Goal: Task Accomplishment & Management: Manage account settings

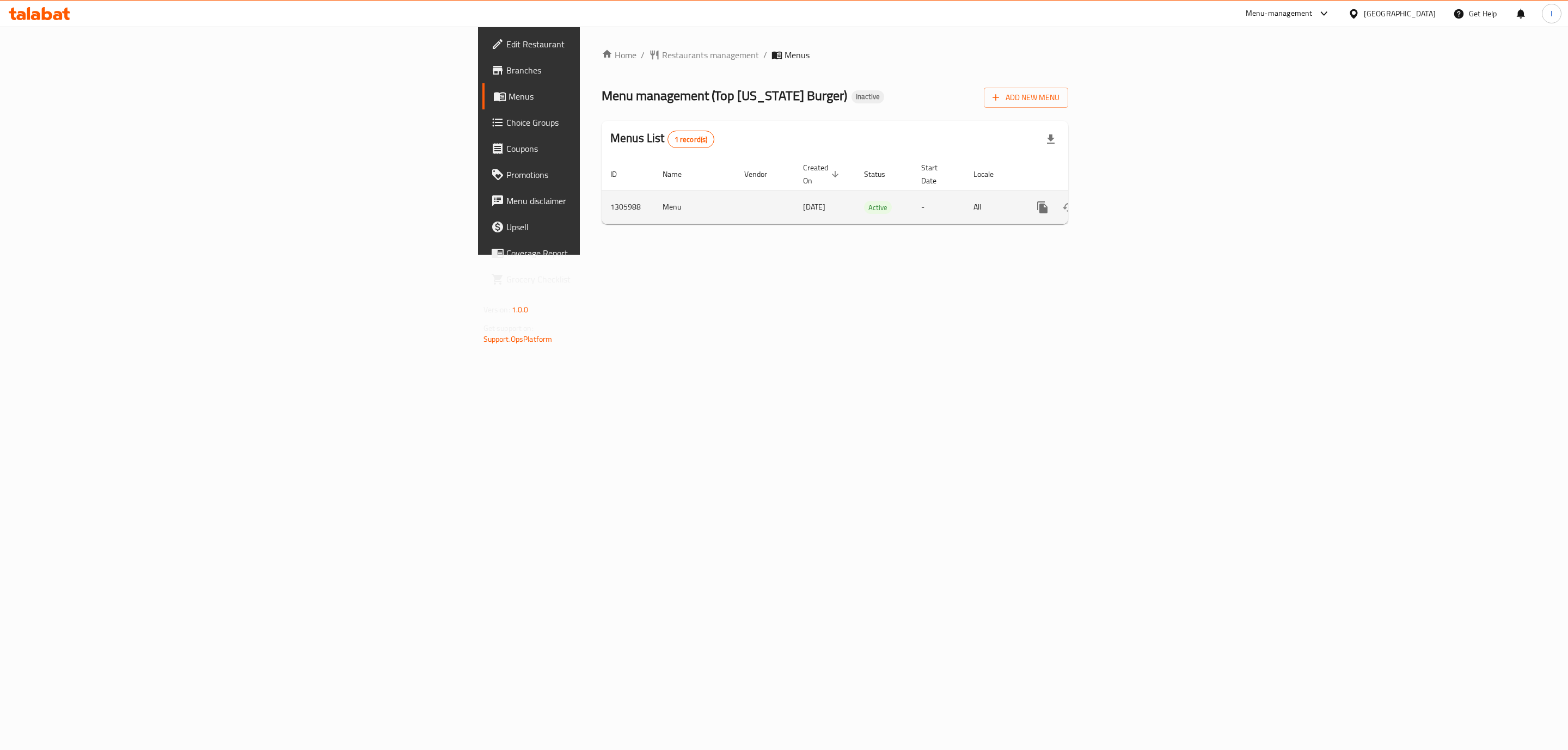
click at [1126, 202] on icon "enhanced table" at bounding box center [1121, 207] width 10 height 10
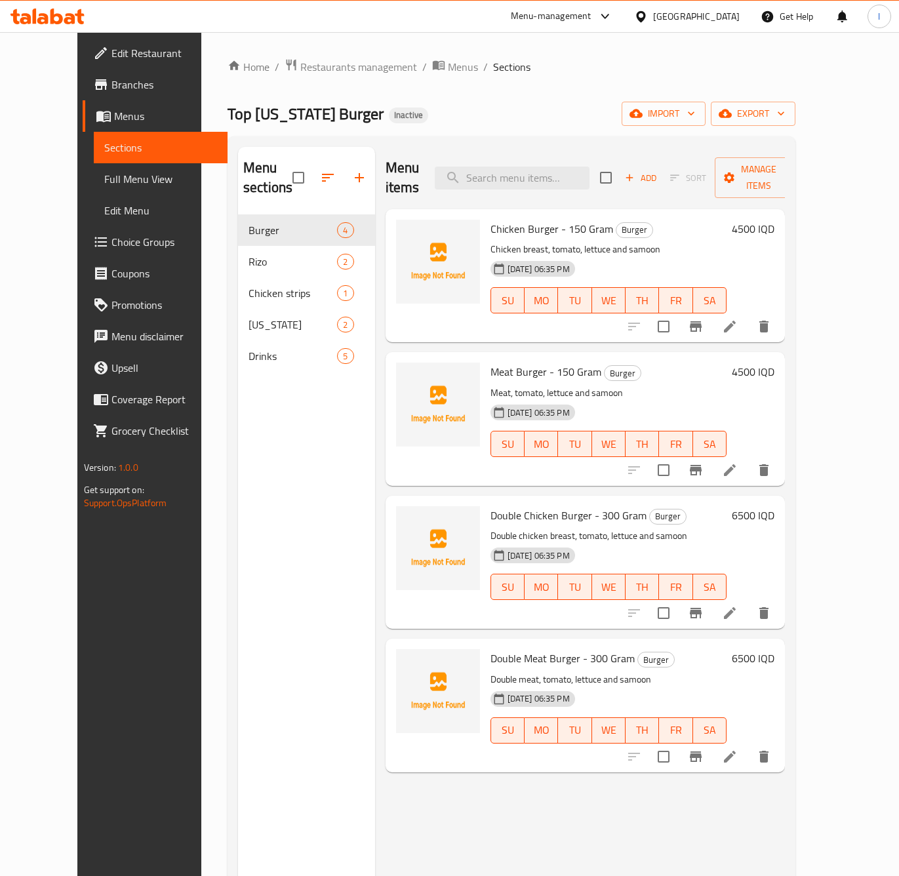
click at [124, 721] on div "Edit Restaurant Branches Menus Sections Full Menu View Edit Menu Choice Groups …" at bounding box center [152, 470] width 150 height 876
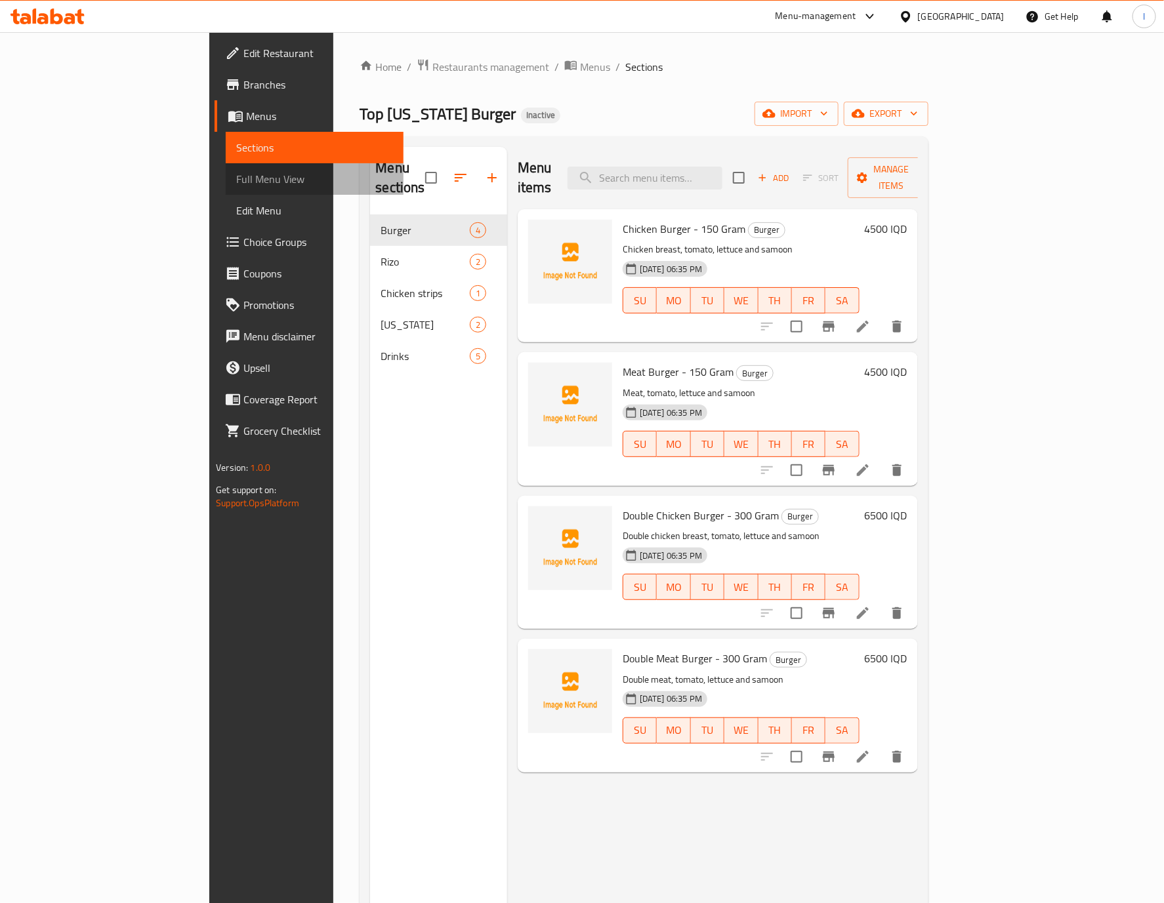
click at [236, 180] on span "Full Menu View" at bounding box center [314, 179] width 157 height 16
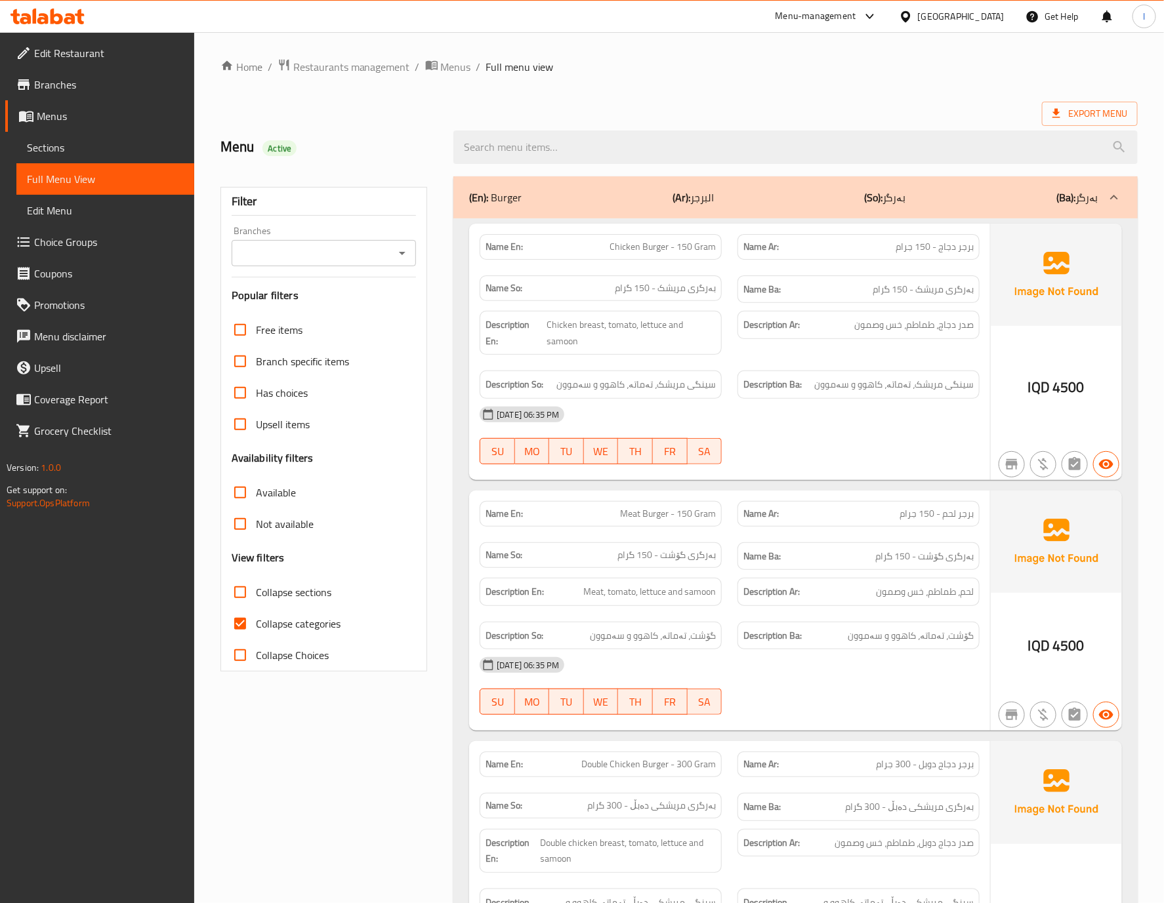
click at [403, 251] on icon "Open" at bounding box center [402, 253] width 16 height 16
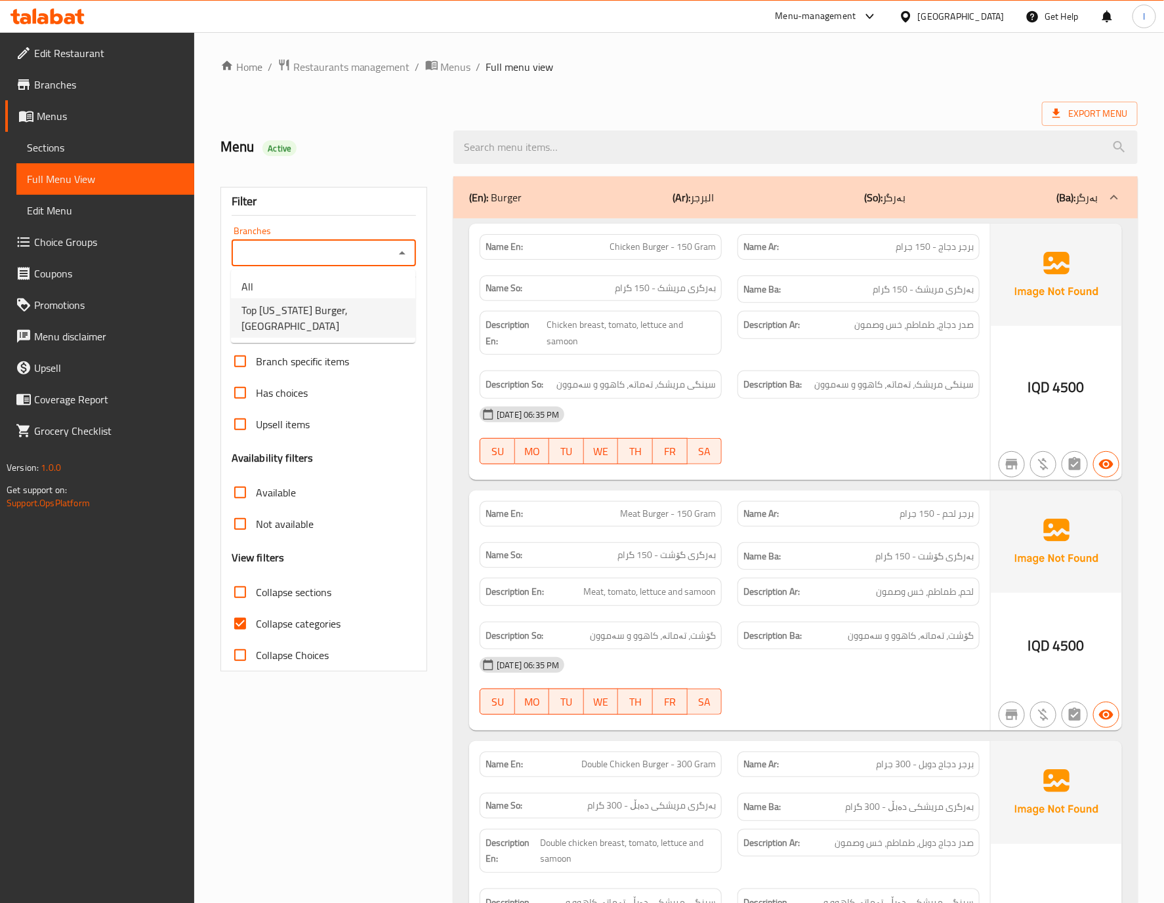
click at [374, 317] on li "Top [US_STATE] Burger, [GEOGRAPHIC_DATA]" at bounding box center [323, 317] width 184 height 39
type input "Top [US_STATE] Burger, [GEOGRAPHIC_DATA]"
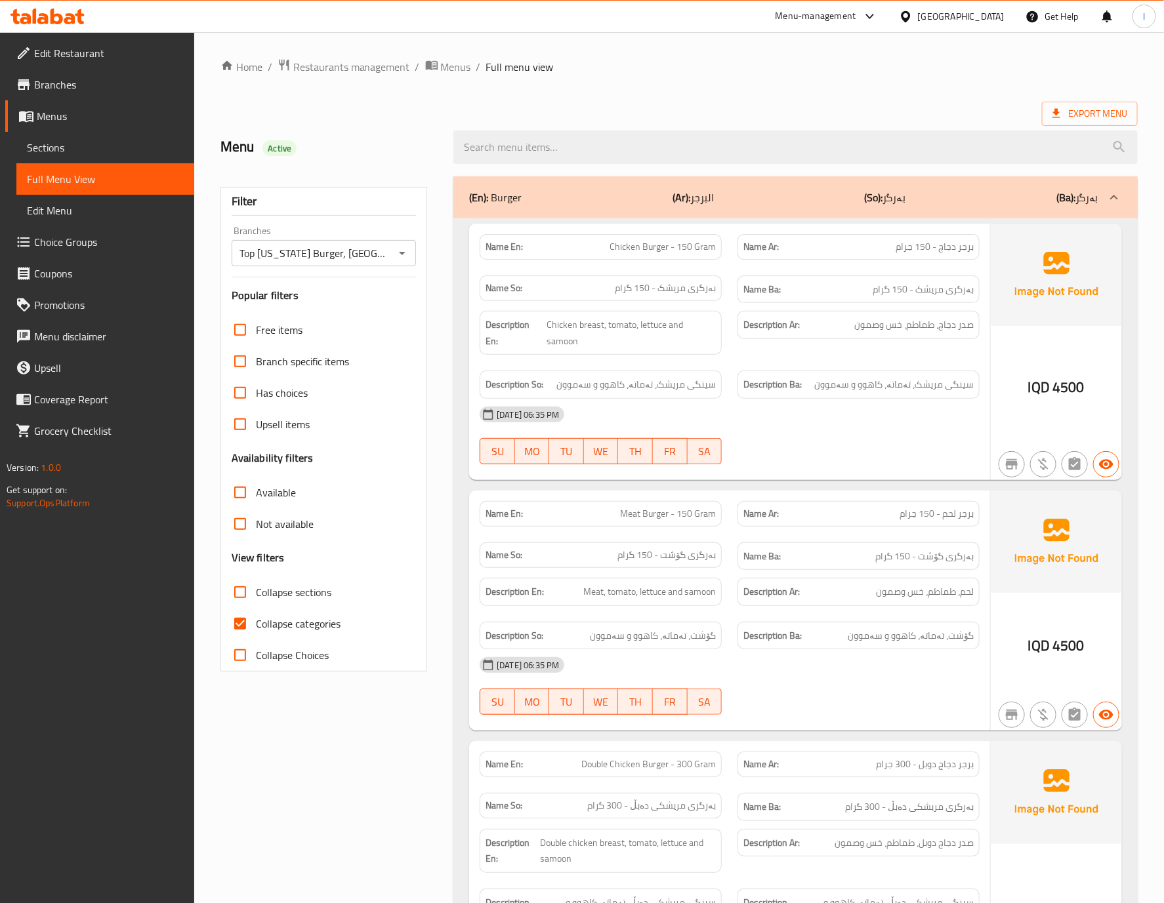
click at [245, 620] on div at bounding box center [582, 451] width 1164 height 903
click at [262, 614] on label "Collapse categories" at bounding box center [282, 623] width 116 height 31
click at [256, 614] on input "Collapse categories" at bounding box center [239, 623] width 31 height 31
checkbox input "false"
click at [264, 600] on span "Collapse sections" at bounding box center [293, 593] width 75 height 16
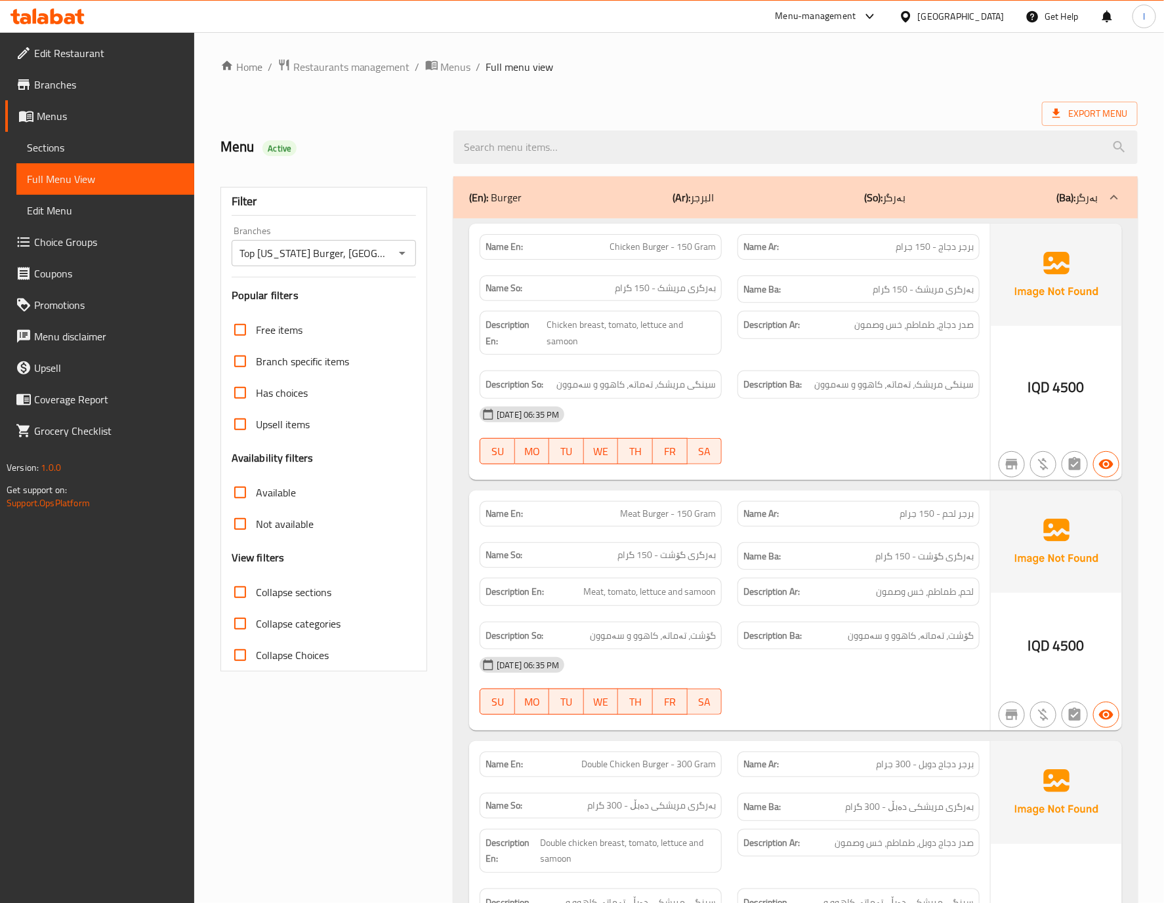
click at [256, 600] on input "Collapse sections" at bounding box center [239, 592] width 31 height 31
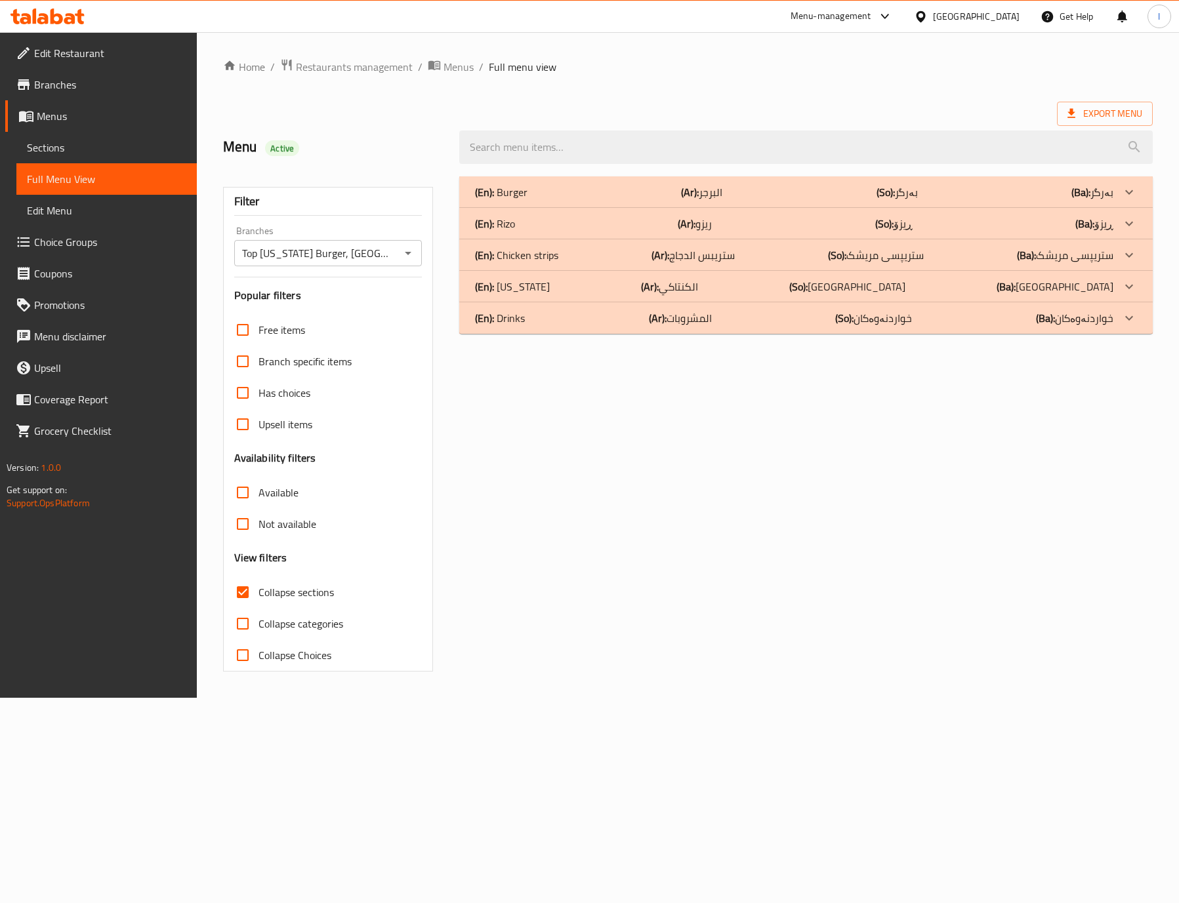
click at [268, 587] on span "Collapse sections" at bounding box center [295, 593] width 75 height 16
click at [258, 587] on input "Collapse sections" at bounding box center [242, 592] width 31 height 31
checkbox input "false"
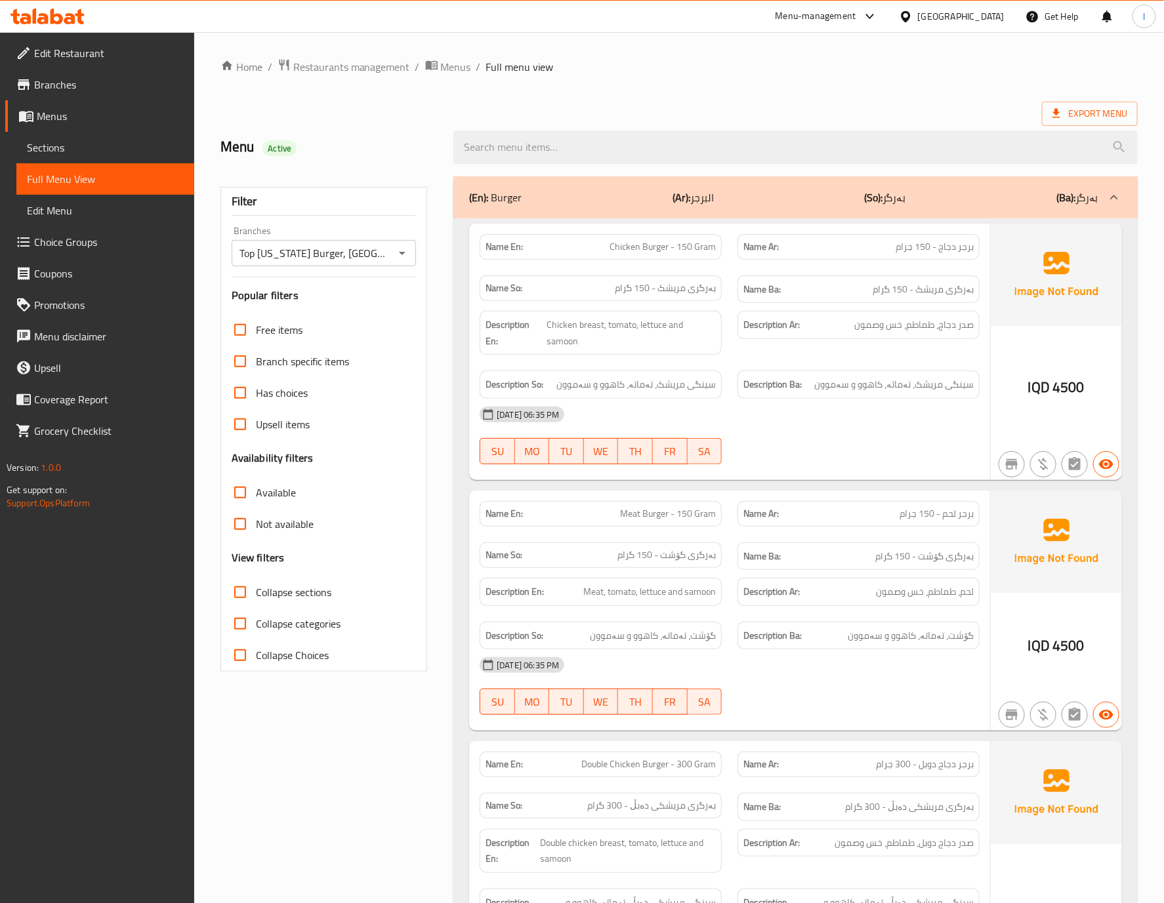
click at [865, 507] on p "Name Ar: برجر لحم - 150 جرام" at bounding box center [858, 514] width 230 height 14
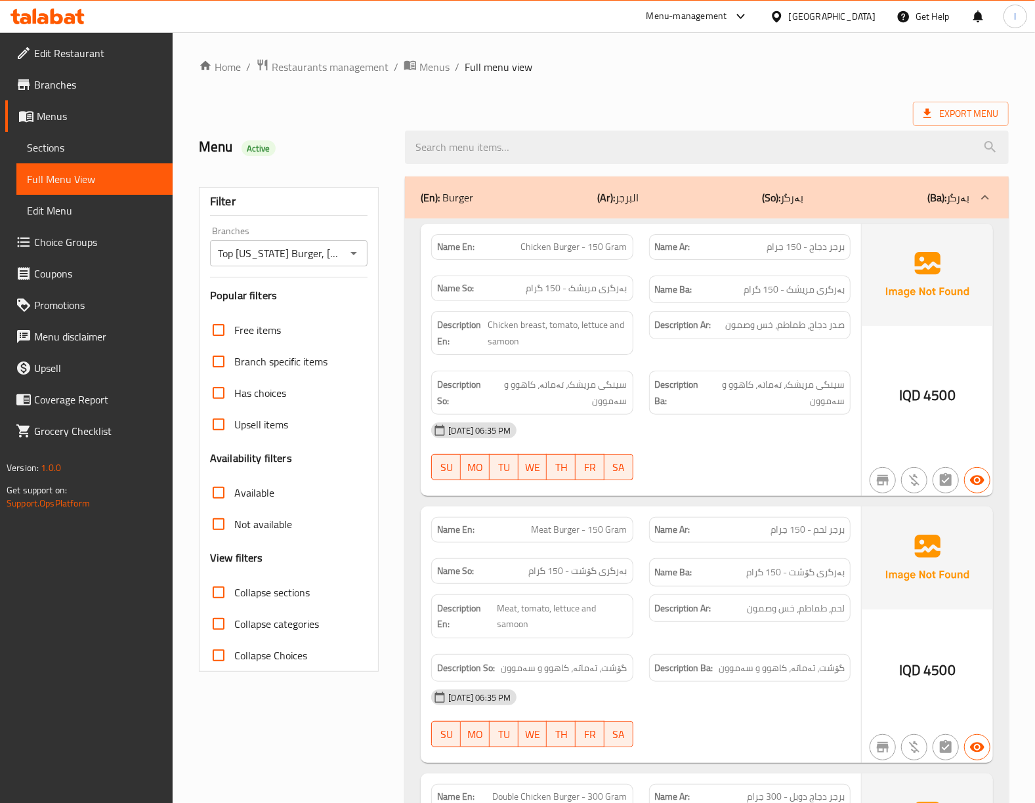
click at [773, 471] on div "16-08-2025 06:35 PM SU MO TU WE TH FR SA" at bounding box center [640, 451] width 435 height 73
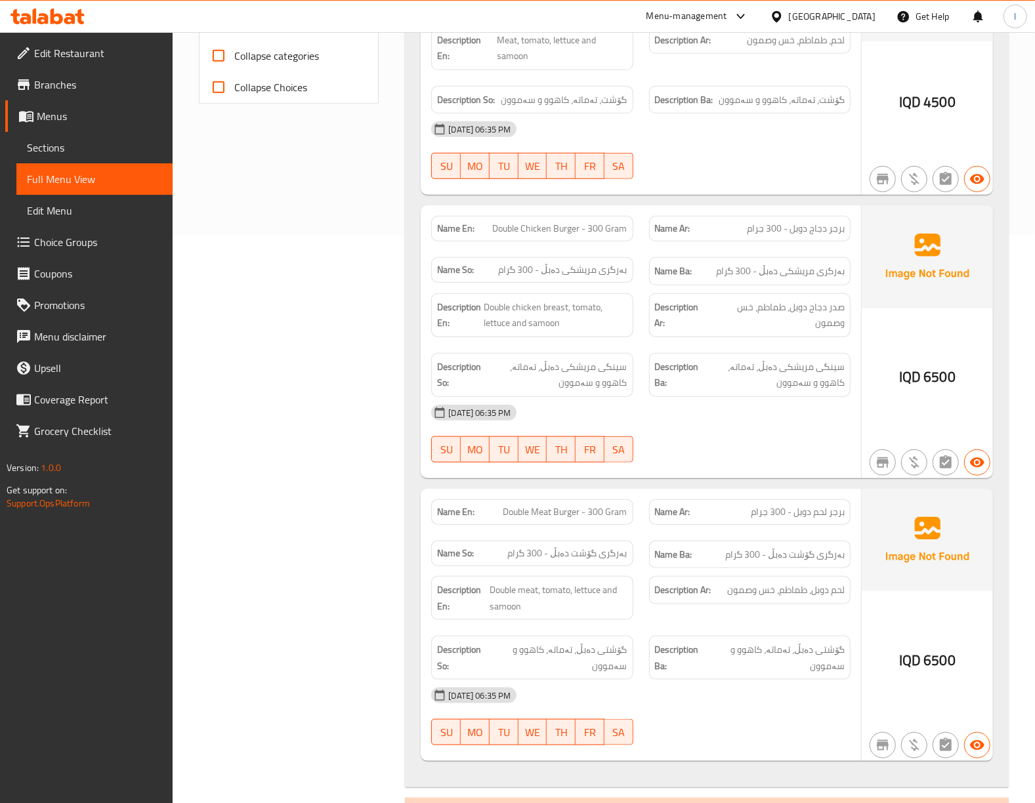
scroll to position [583, 0]
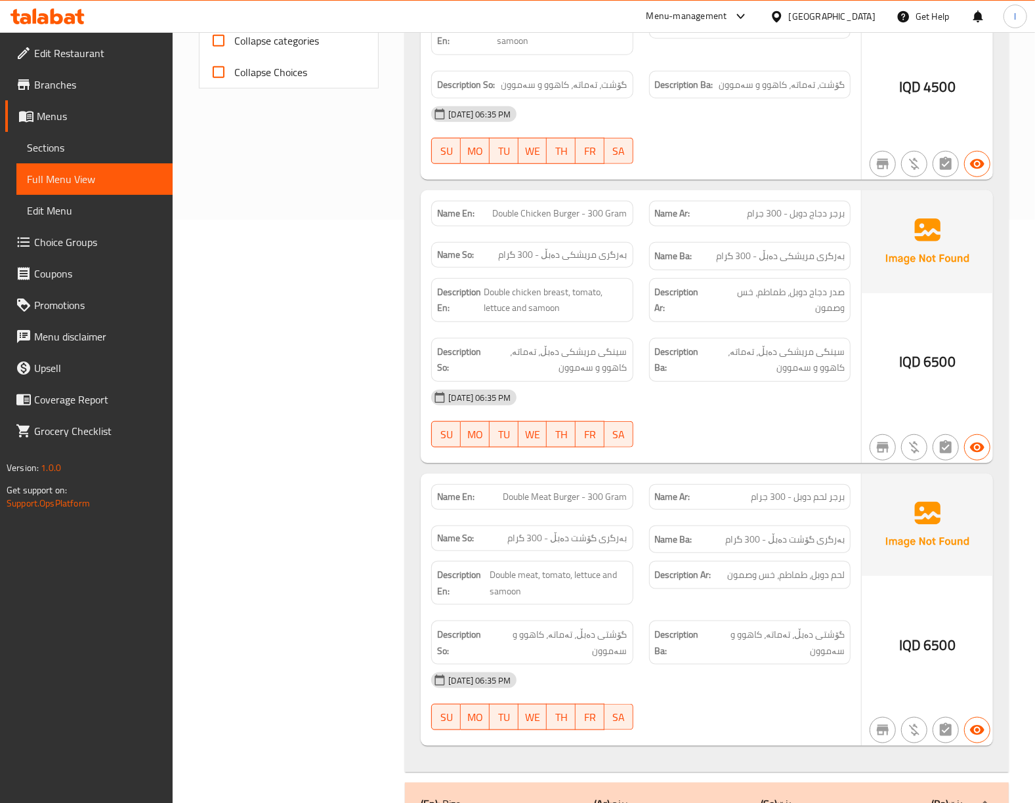
click at [773, 471] on div "Name En: Chicken Burger - 150 Gram Name Ar: برجر دجاج - 150 جرام Name So: بەرگر…" at bounding box center [707, 204] width 604 height 1138
click at [717, 284] on div "Description Ar: صدر دجاج دوبل، طماطم، خس وصمون" at bounding box center [749, 300] width 201 height 44
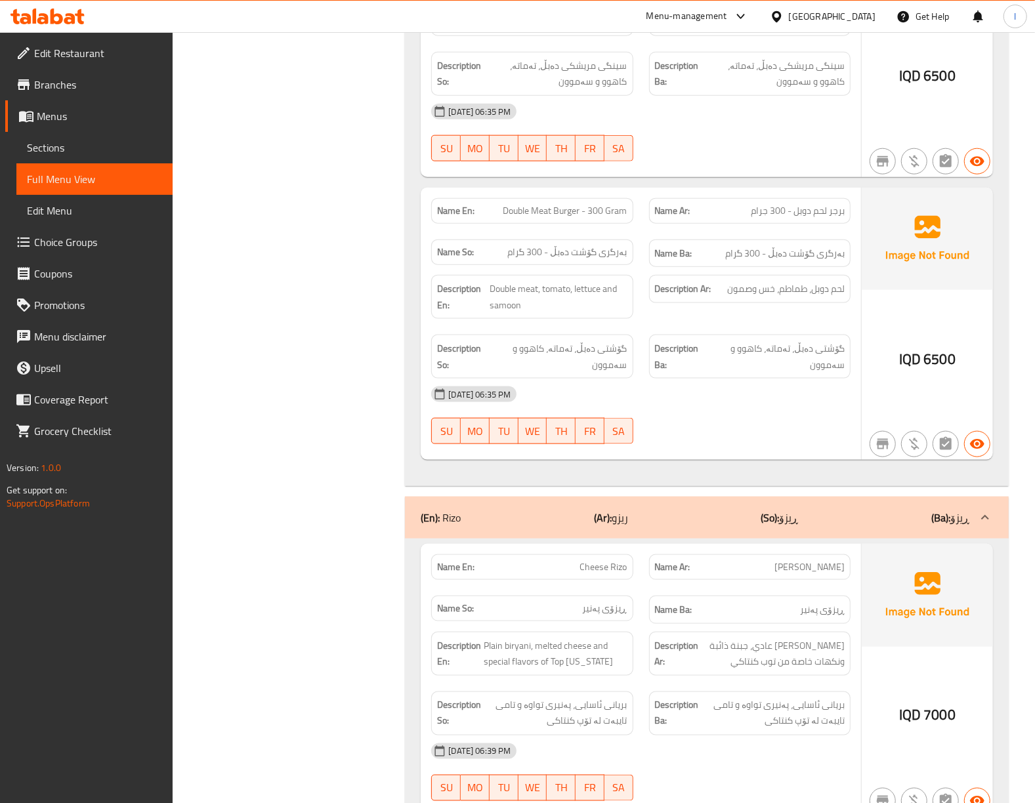
scroll to position [875, 0]
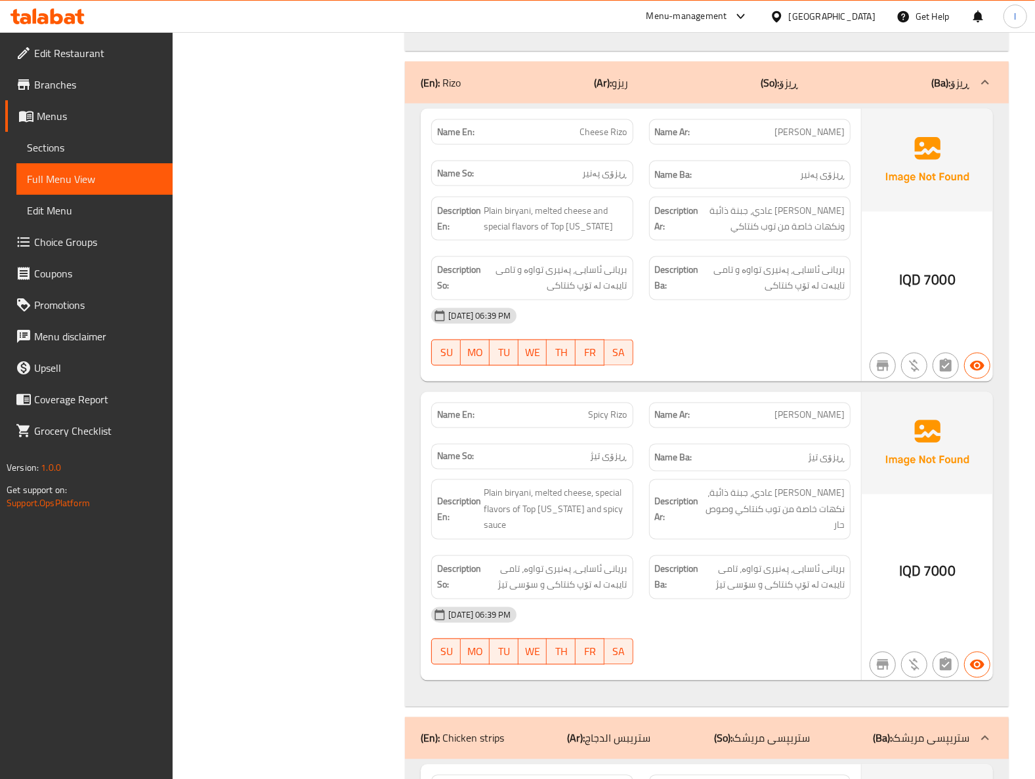
scroll to position [1348, 0]
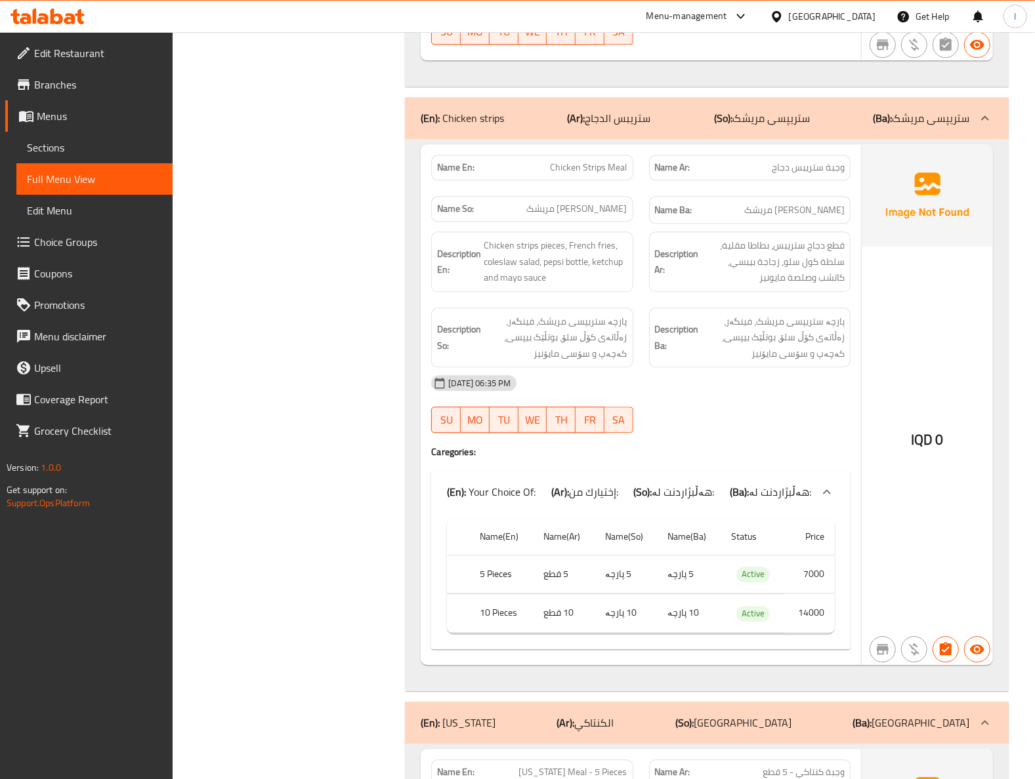
scroll to position [1931, 0]
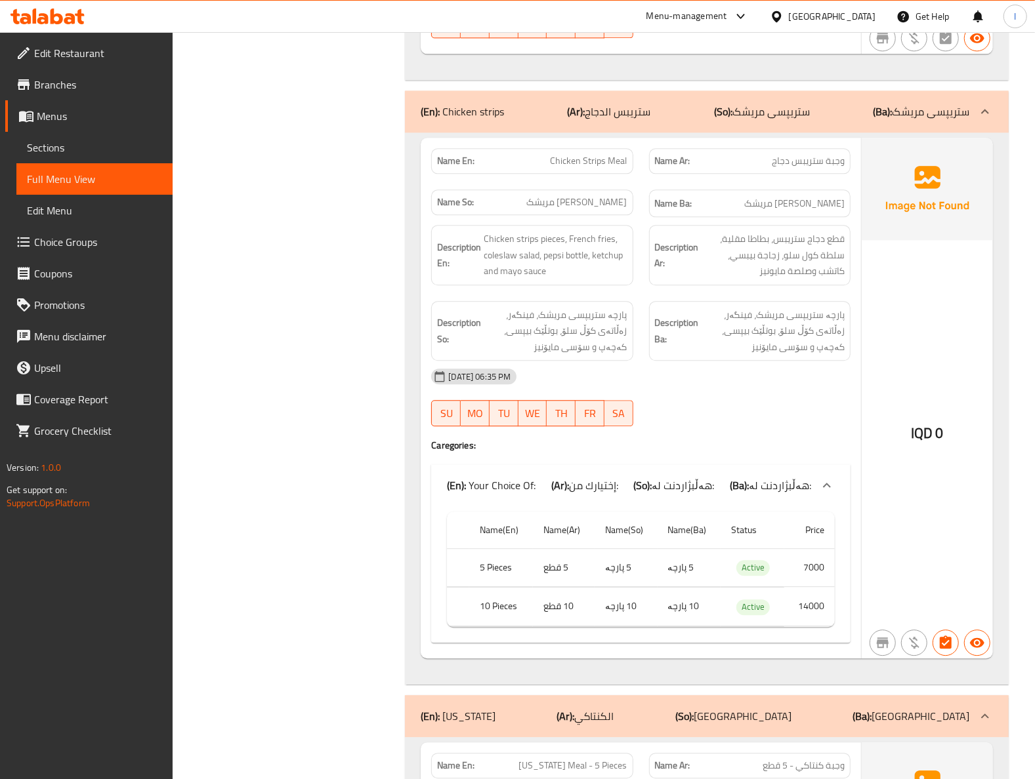
click at [323, 413] on div "Filter Branches Top Kentucky Burger, Bakrajo Branches Popular filters Free item…" at bounding box center [294, 480] width 207 height 4487
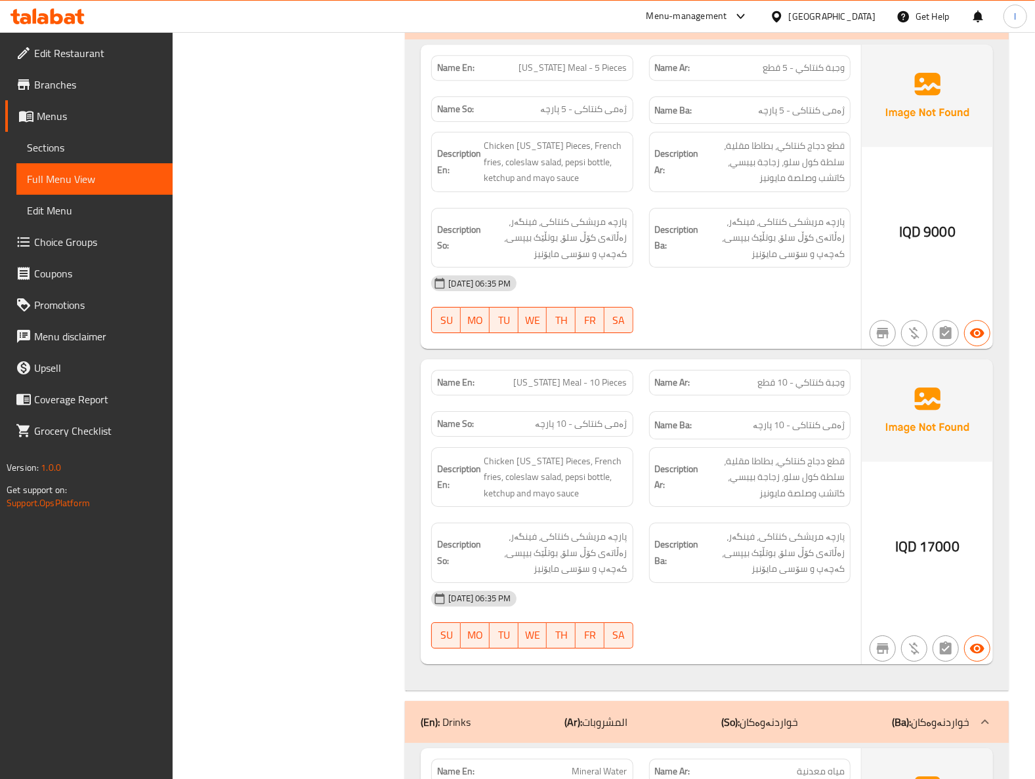
scroll to position [2657, 0]
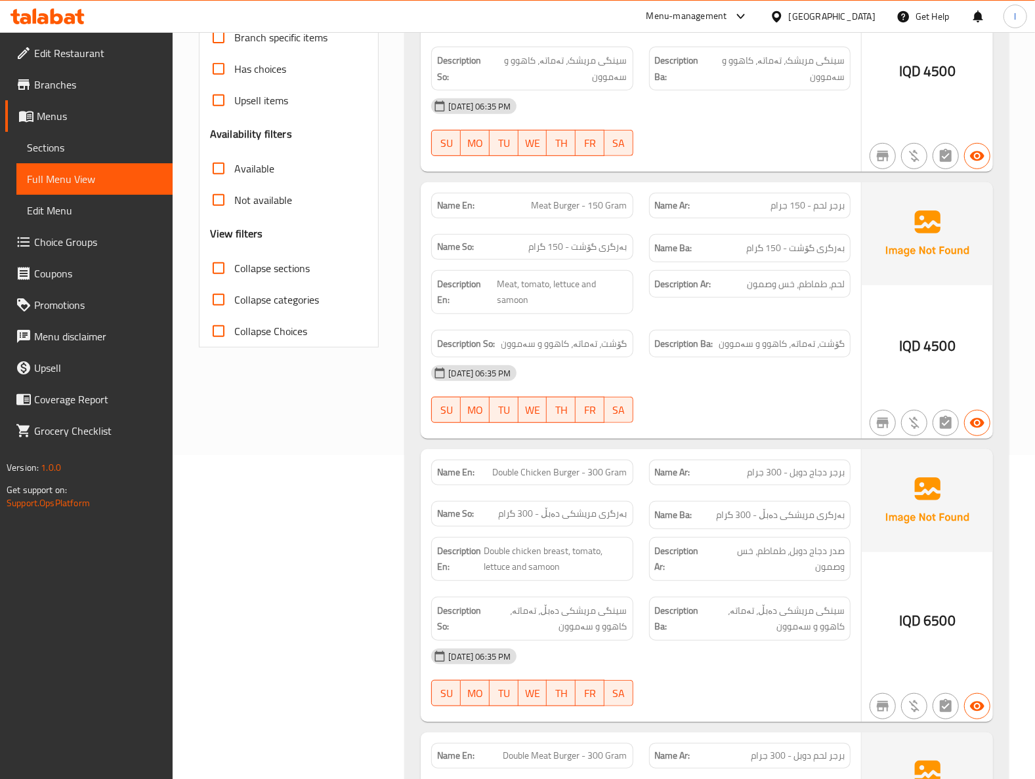
scroll to position [0, 0]
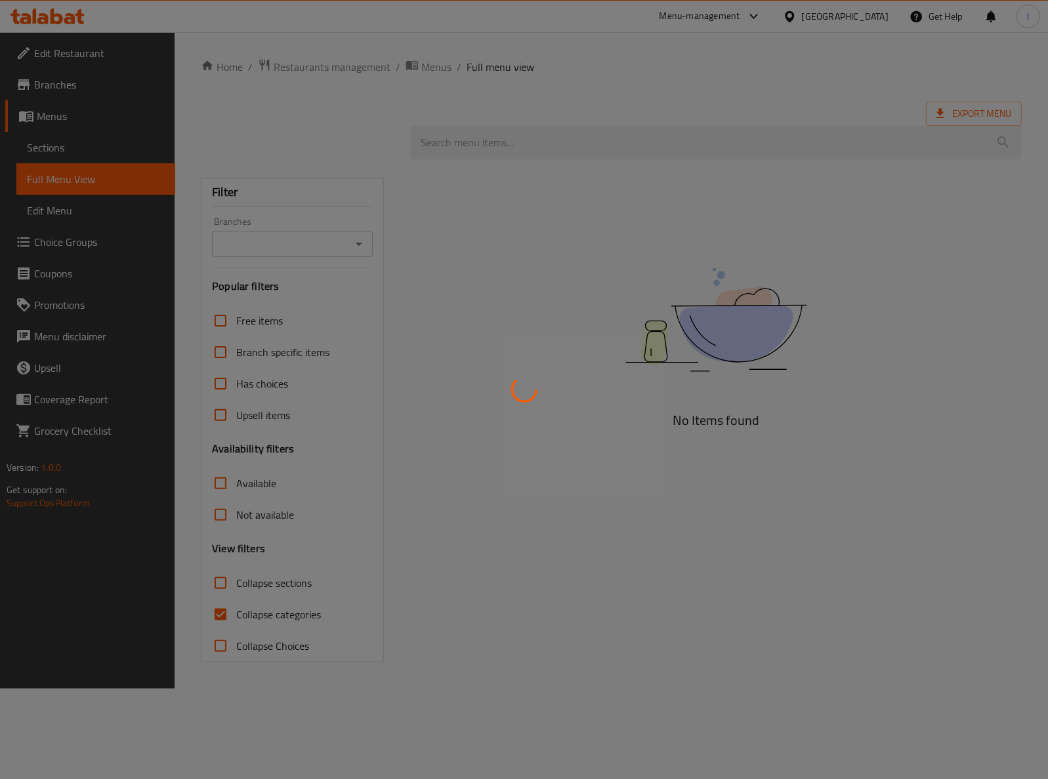
click at [339, 249] on div at bounding box center [524, 389] width 1048 height 779
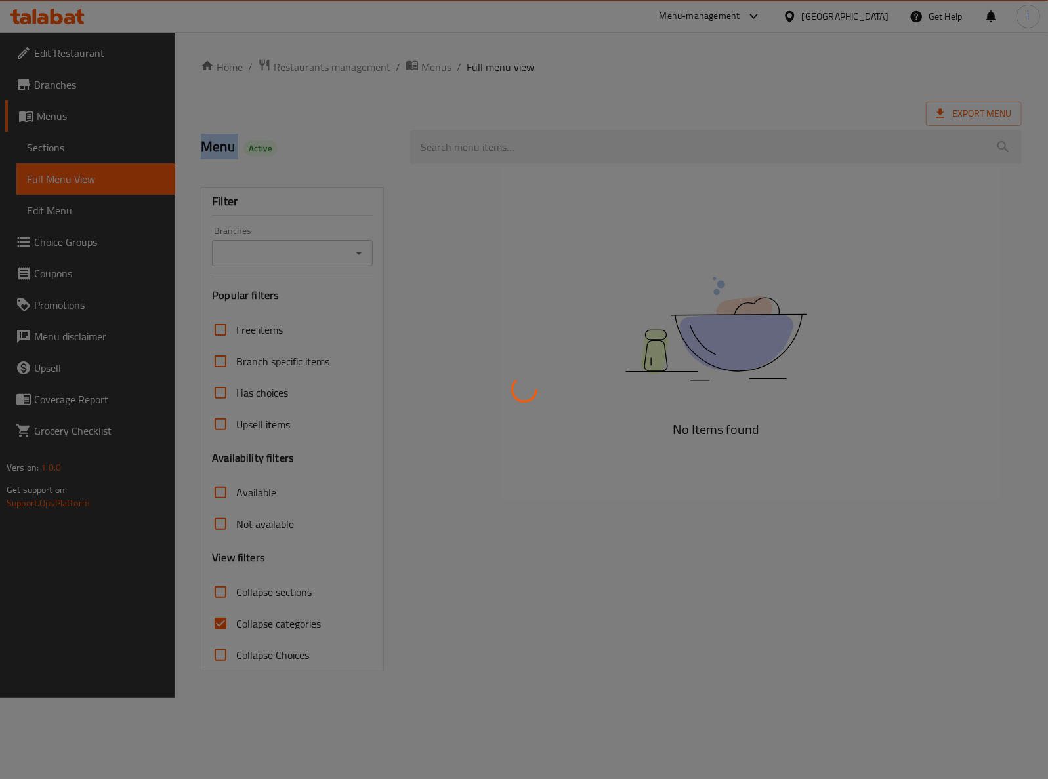
click at [339, 249] on div at bounding box center [524, 389] width 1048 height 779
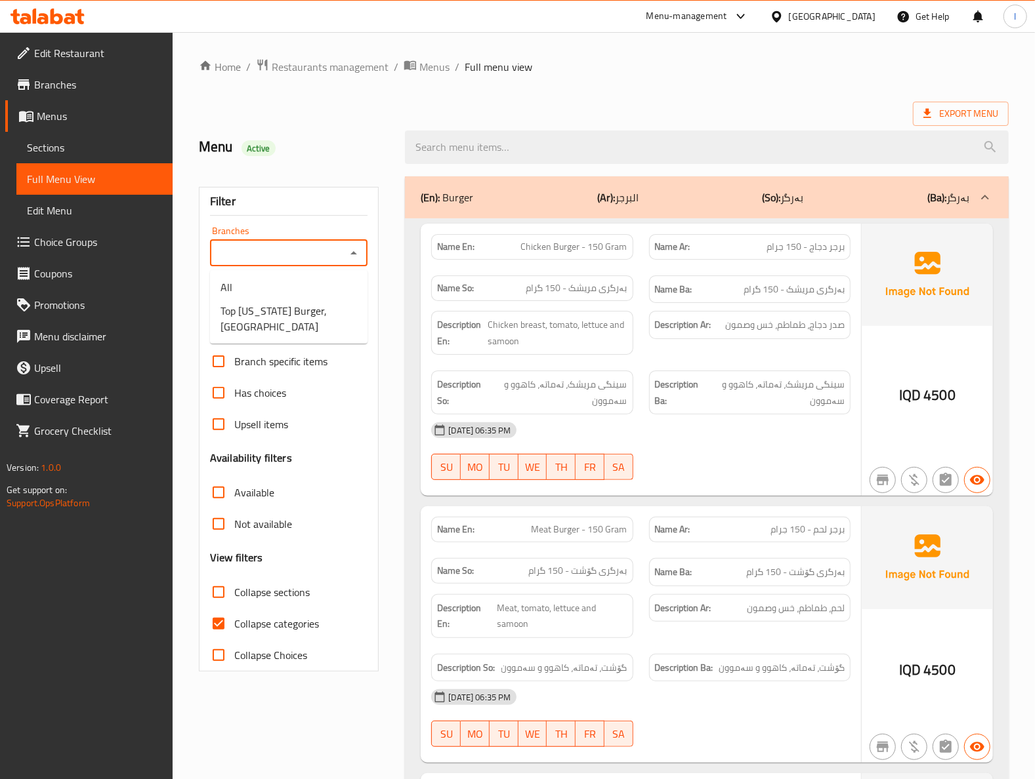
click at [339, 249] on input "Branches" at bounding box center [278, 253] width 129 height 18
click at [312, 305] on span "Top [US_STATE] Burger, [GEOGRAPHIC_DATA]" at bounding box center [288, 318] width 136 height 31
type input "Top [US_STATE] Burger, [GEOGRAPHIC_DATA]"
click at [289, 620] on span "Collapse categories" at bounding box center [276, 624] width 85 height 16
click at [234, 620] on input "Collapse categories" at bounding box center [218, 623] width 31 height 31
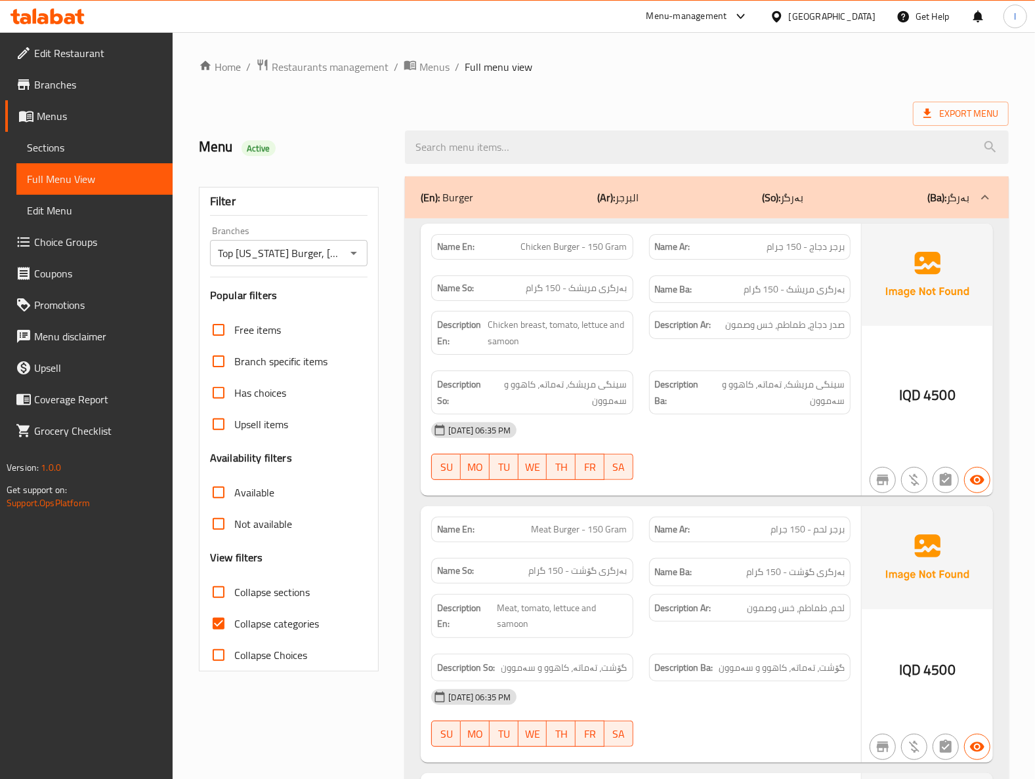
checkbox input "false"
click at [303, 596] on span "Collapse sections" at bounding box center [271, 593] width 75 height 16
click at [234, 596] on input "Collapse sections" at bounding box center [218, 592] width 31 height 31
checkbox input "true"
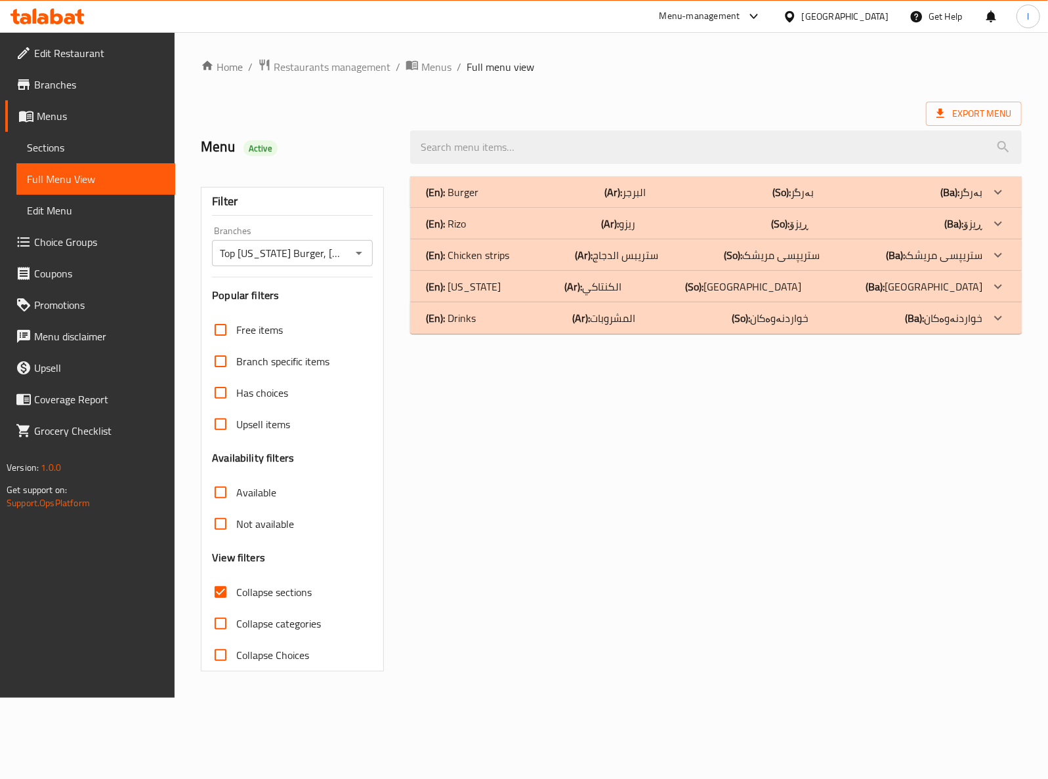
click at [819, 340] on div "(En): Burger (Ar): البرجر (So): بەرگر (Ba): بەرگر Name En: Chicken Burger - 150…" at bounding box center [715, 424] width 627 height 511
click at [859, 200] on div "(En): Drinks (Ar): المشروبات (So): خواردنەوەکان (Ba): خواردنەوەکان" at bounding box center [704, 192] width 556 height 16
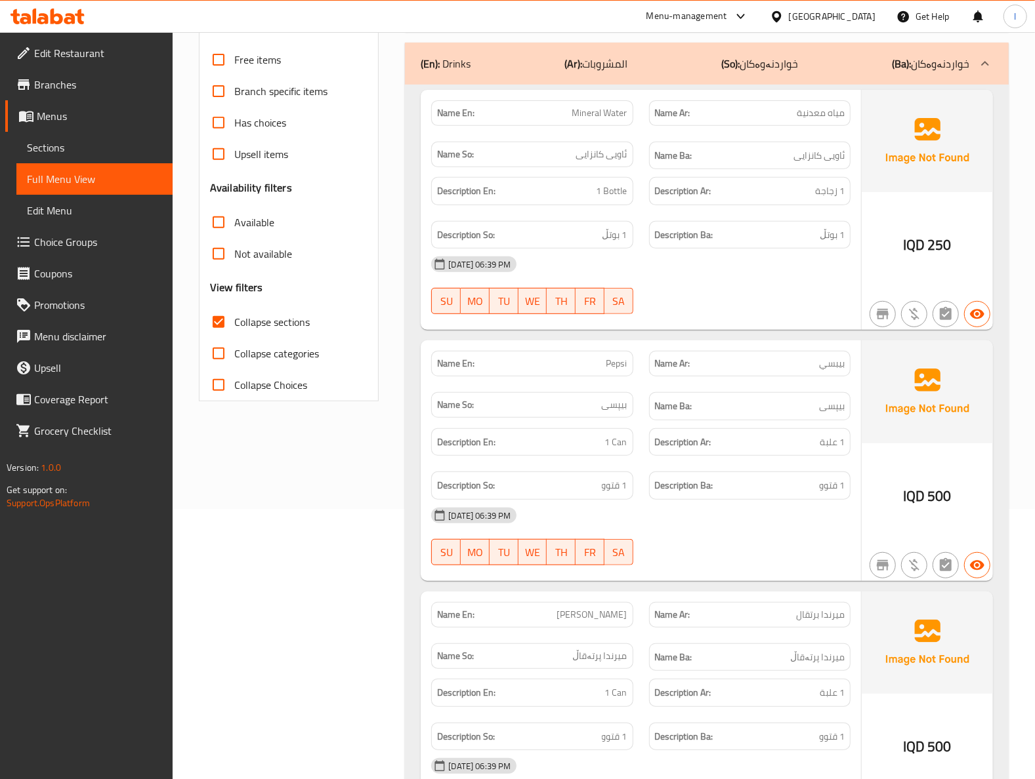
scroll to position [287, 0]
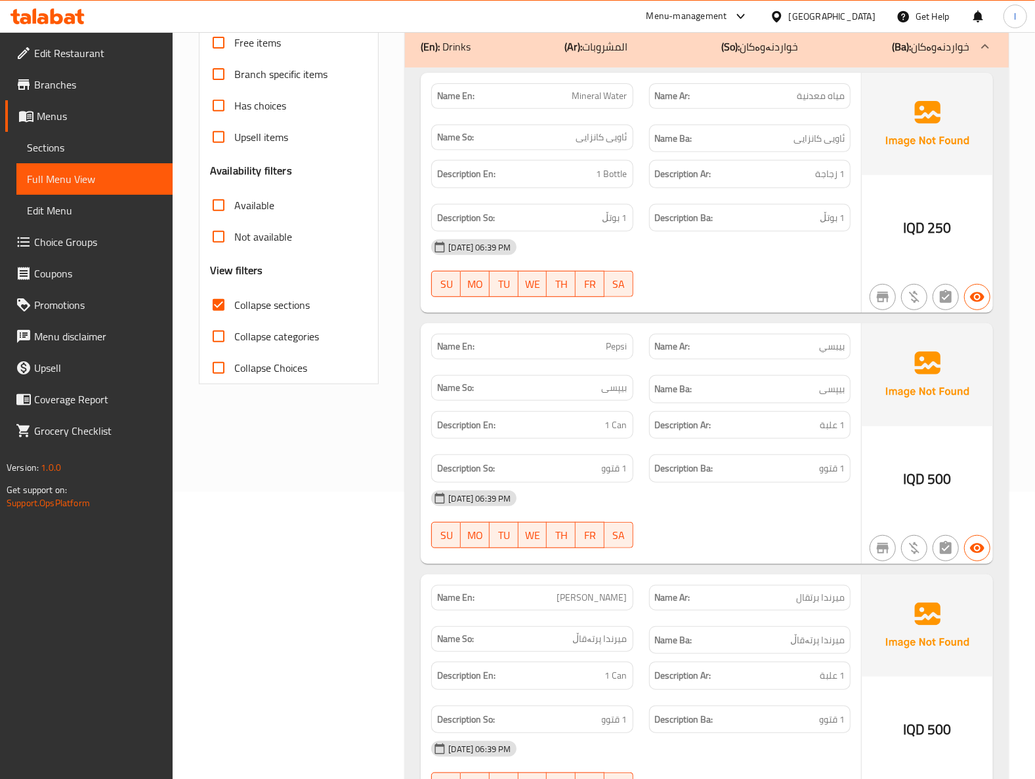
click at [783, 247] on div "[DATE] 06:39 PM" at bounding box center [640, 247] width 435 height 31
click at [732, 268] on div "[DATE] 06:39 PM SU MO TU WE TH FR SA" at bounding box center [640, 268] width 435 height 73
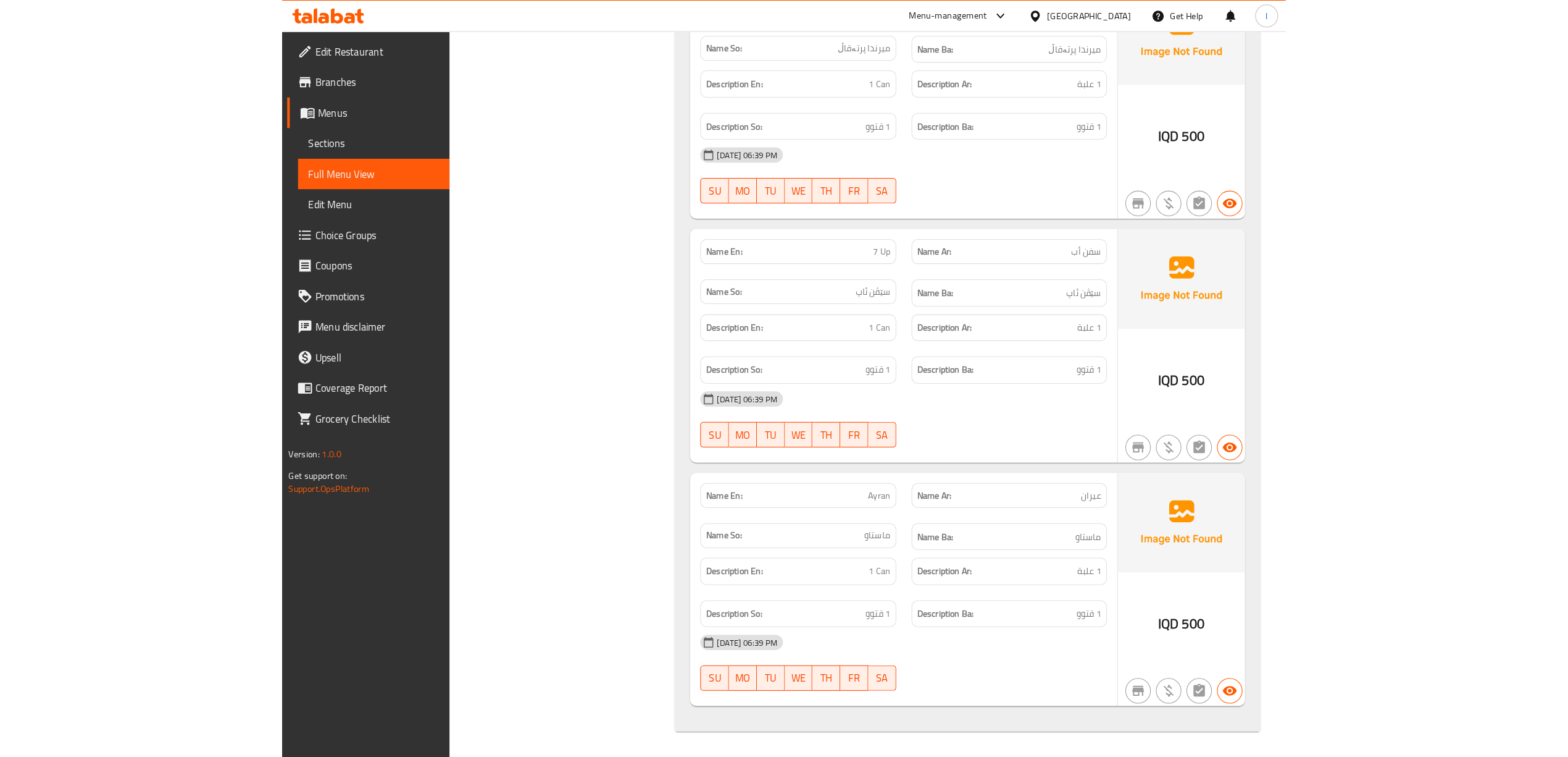
scroll to position [812, 0]
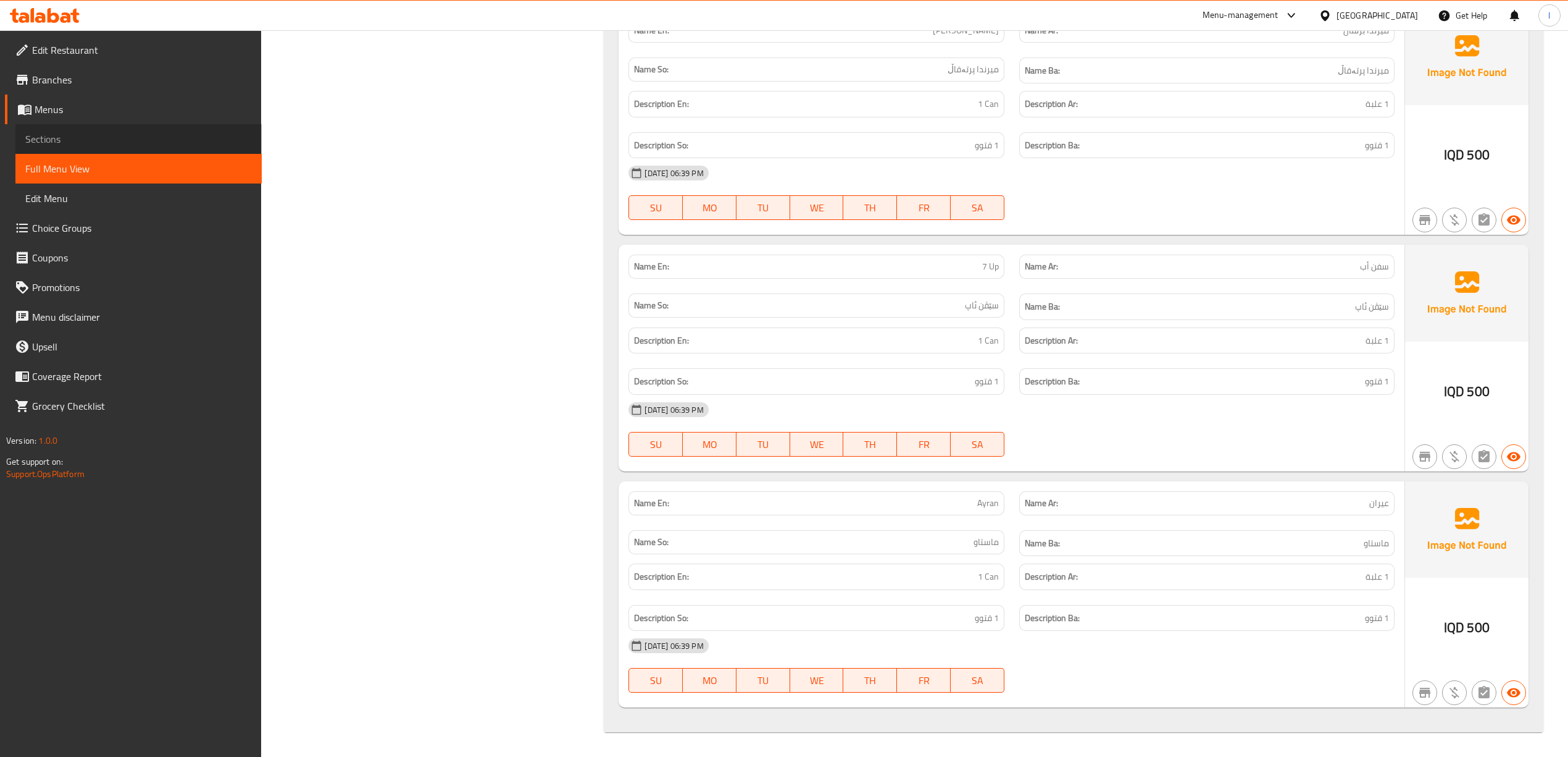
click at [82, 128] on link "Sections" at bounding box center [138, 138] width 247 height 29
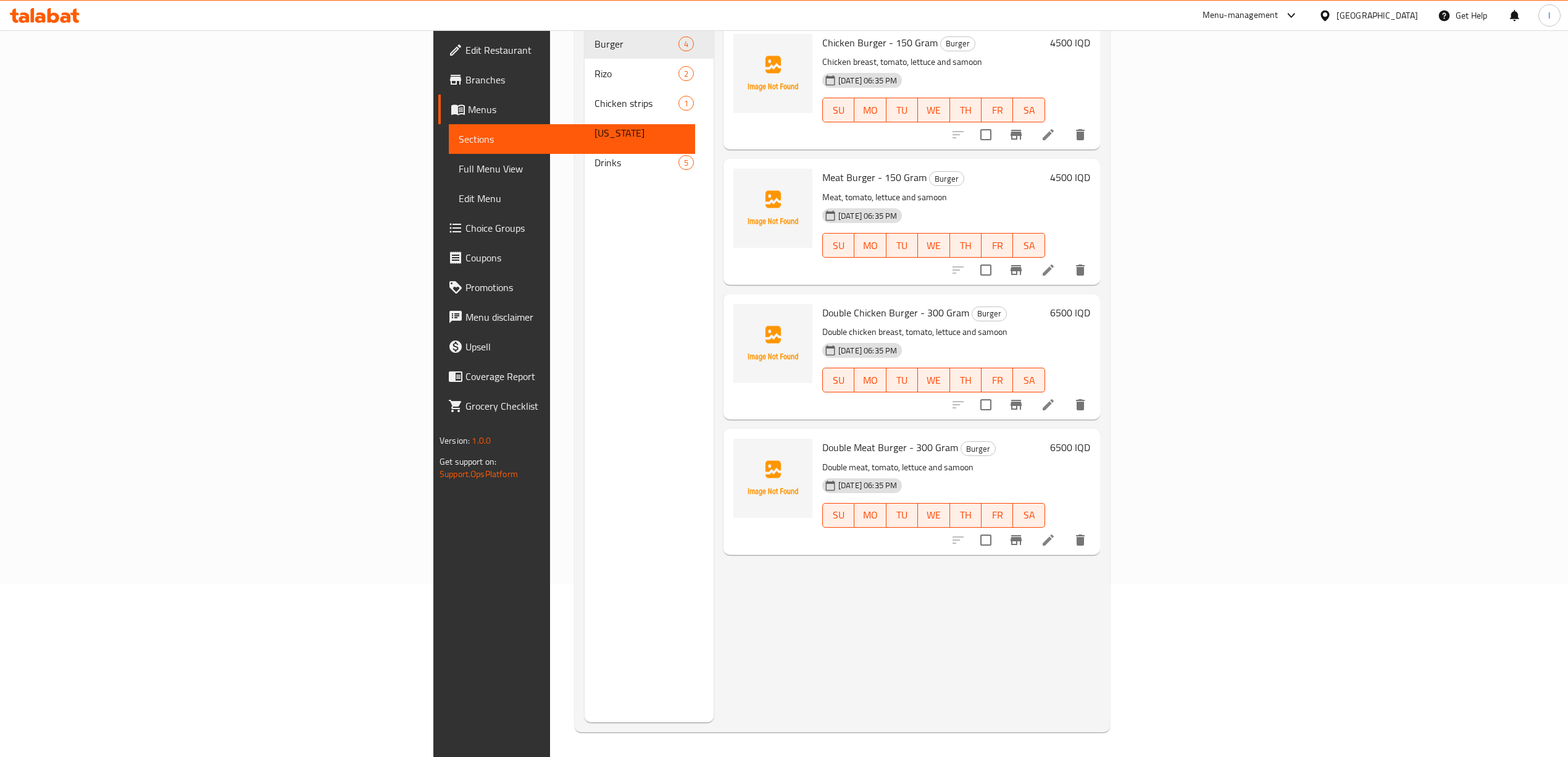
scroll to position [173, 0]
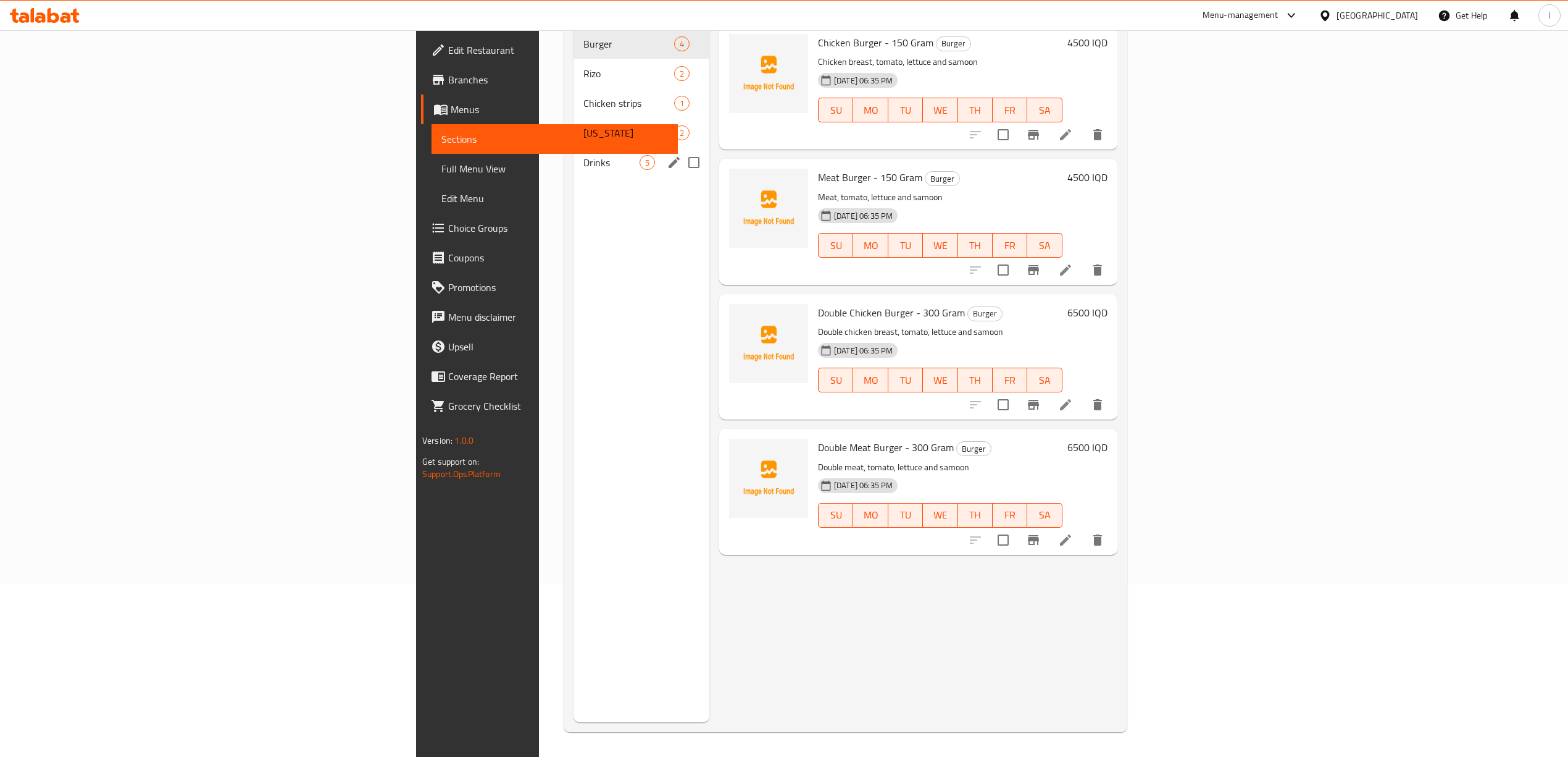
click at [573, 158] on div "Drinks 5" at bounding box center [641, 162] width 136 height 29
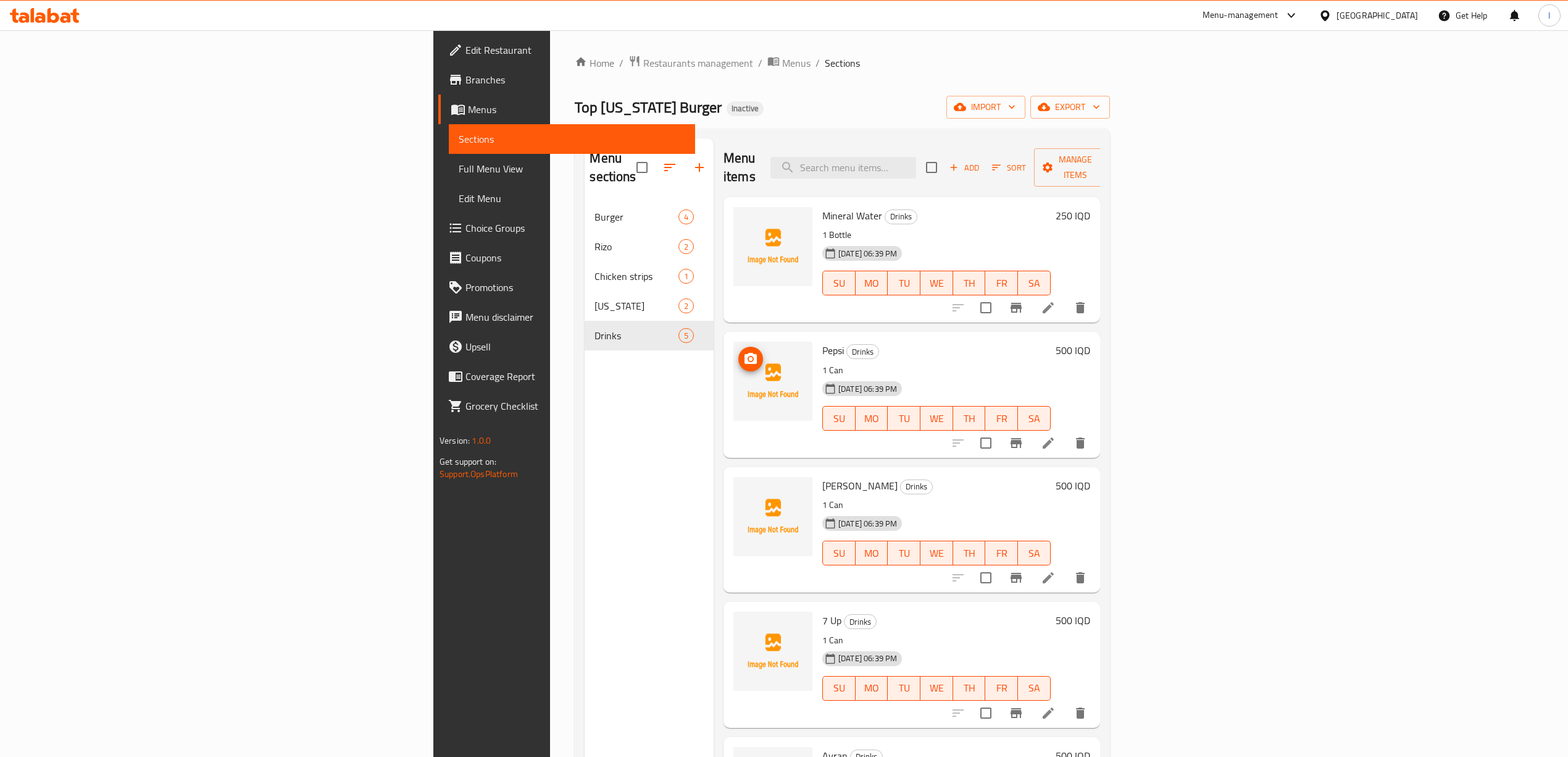
click at [744, 351] on icon "upload picture" at bounding box center [751, 359] width 15 height 15
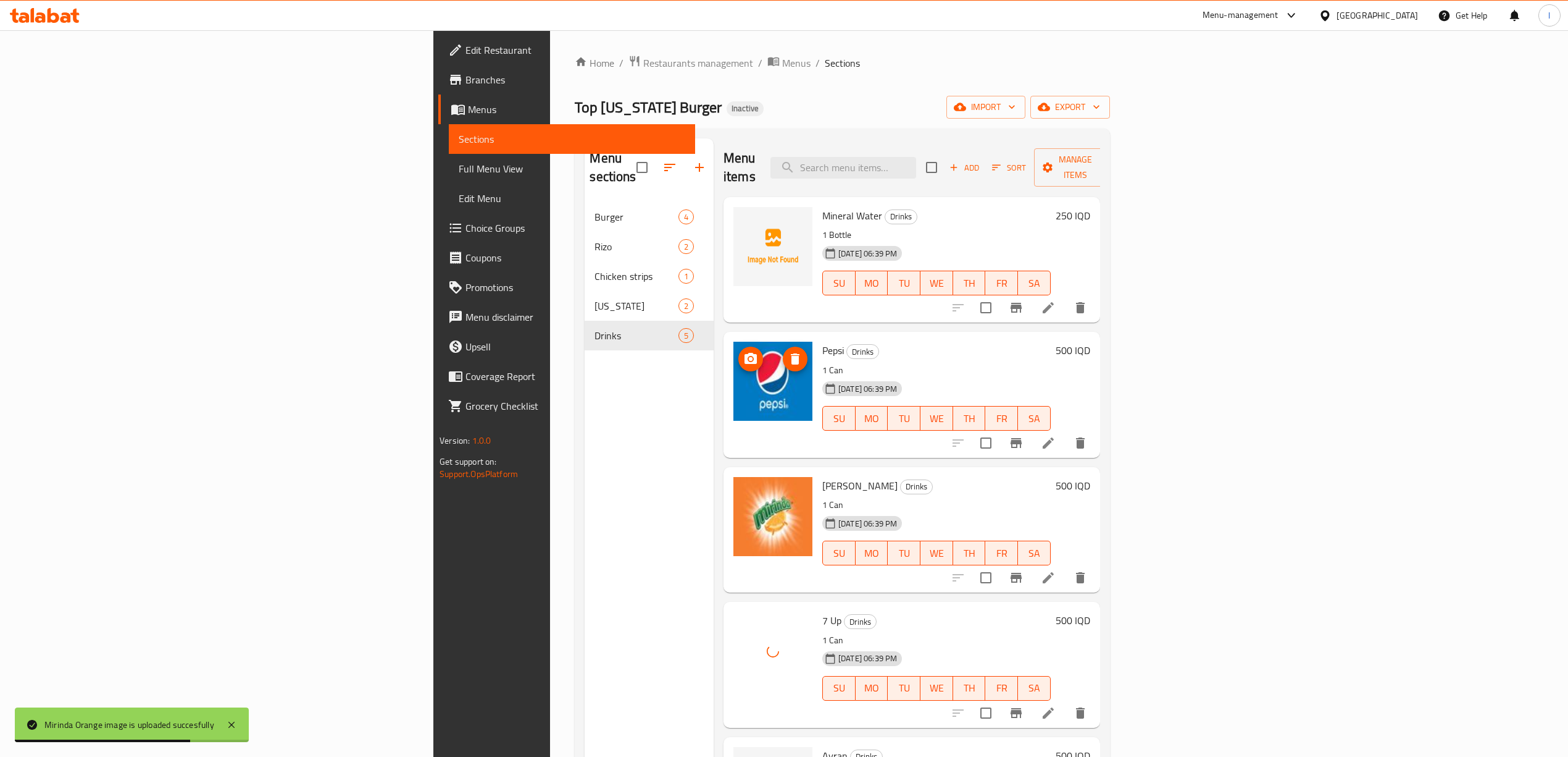
scroll to position [173, 0]
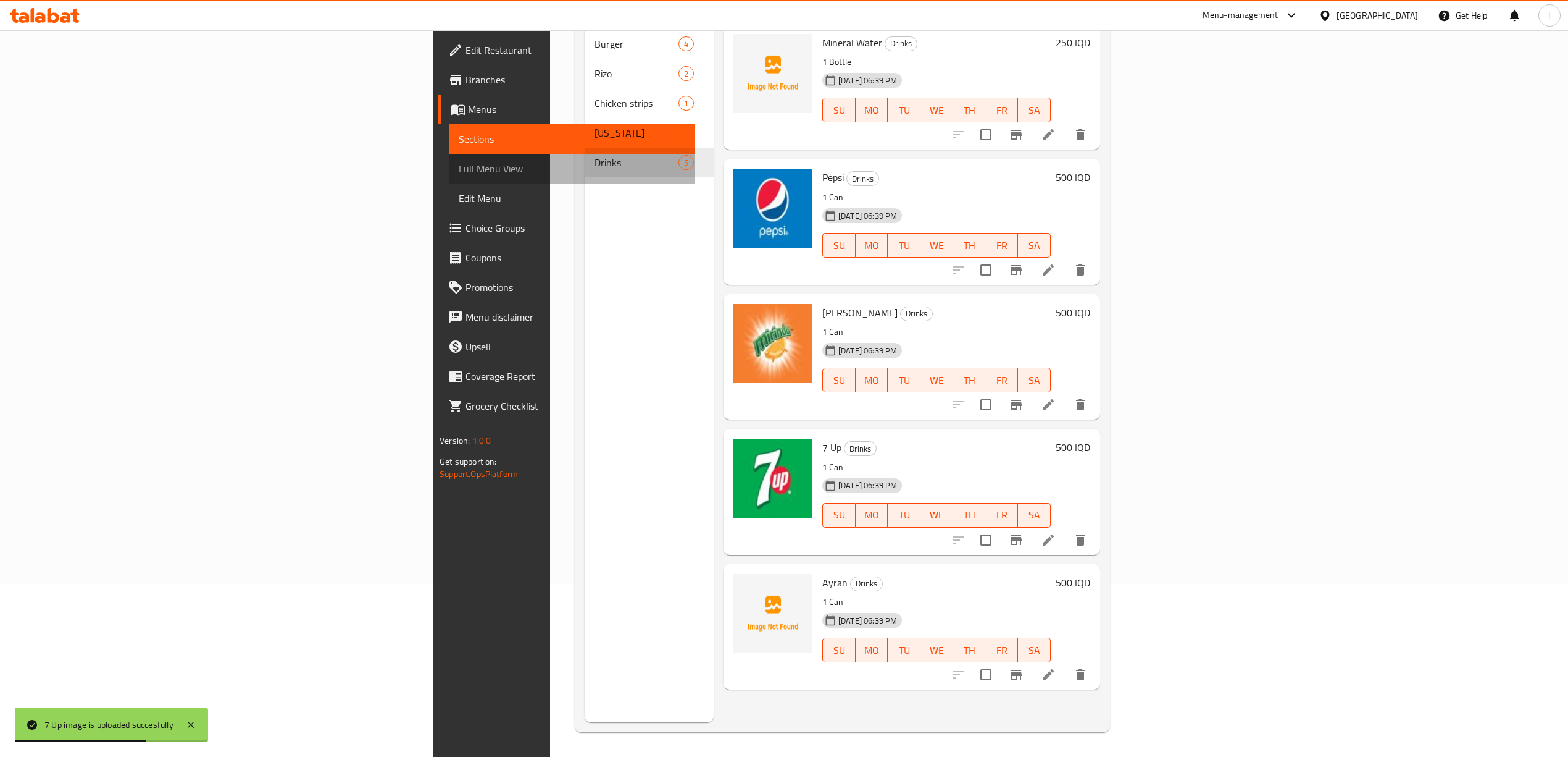
click at [449, 159] on link "Full Menu View" at bounding box center [572, 168] width 247 height 29
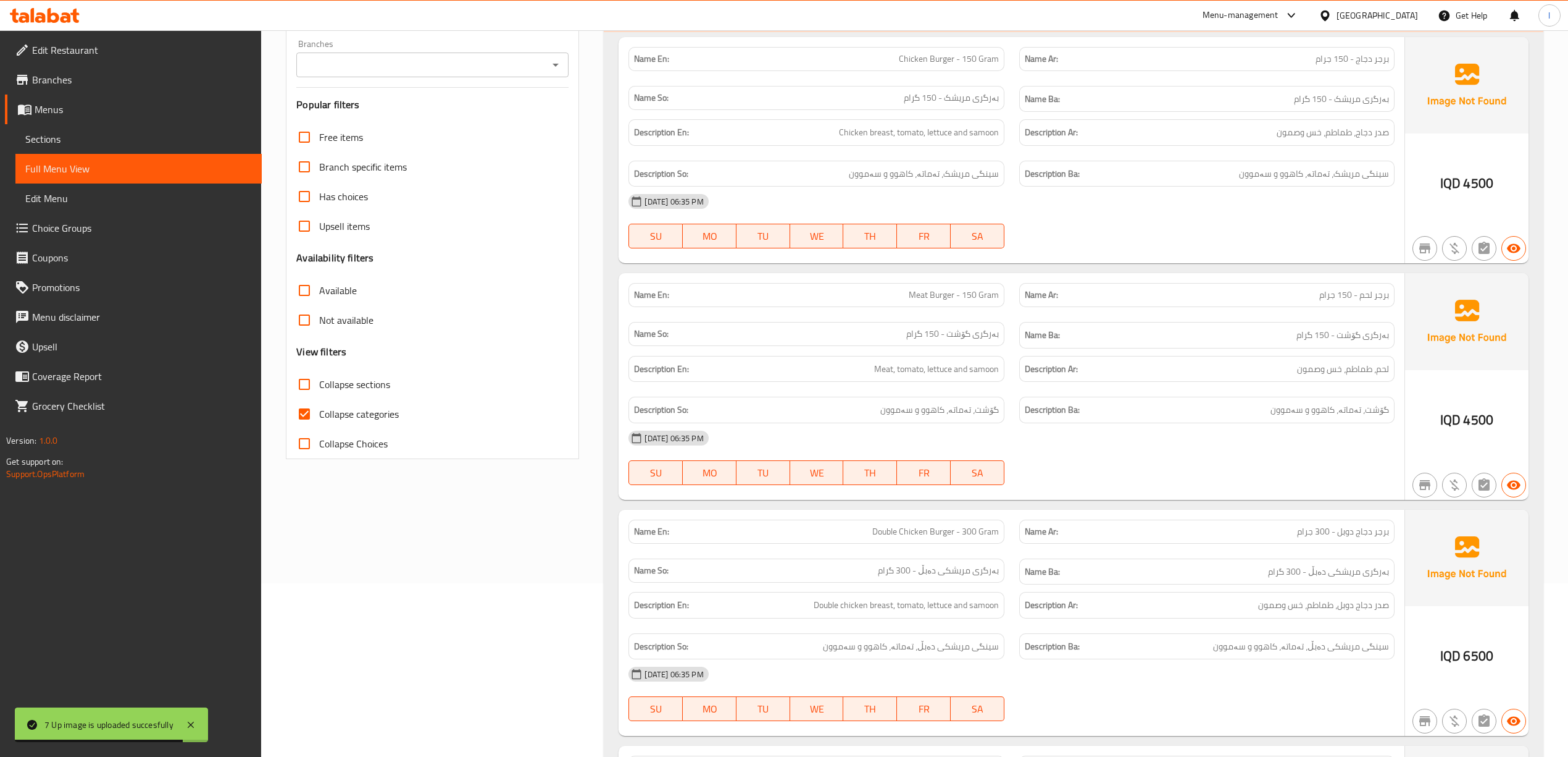
click at [470, 70] on input "Branches" at bounding box center [423, 65] width 245 height 17
click at [408, 126] on span "Top [US_STATE] Burger, [GEOGRAPHIC_DATA]" at bounding box center [403, 120] width 195 height 15
type input "Top [US_STATE] Burger, [GEOGRAPHIC_DATA]"
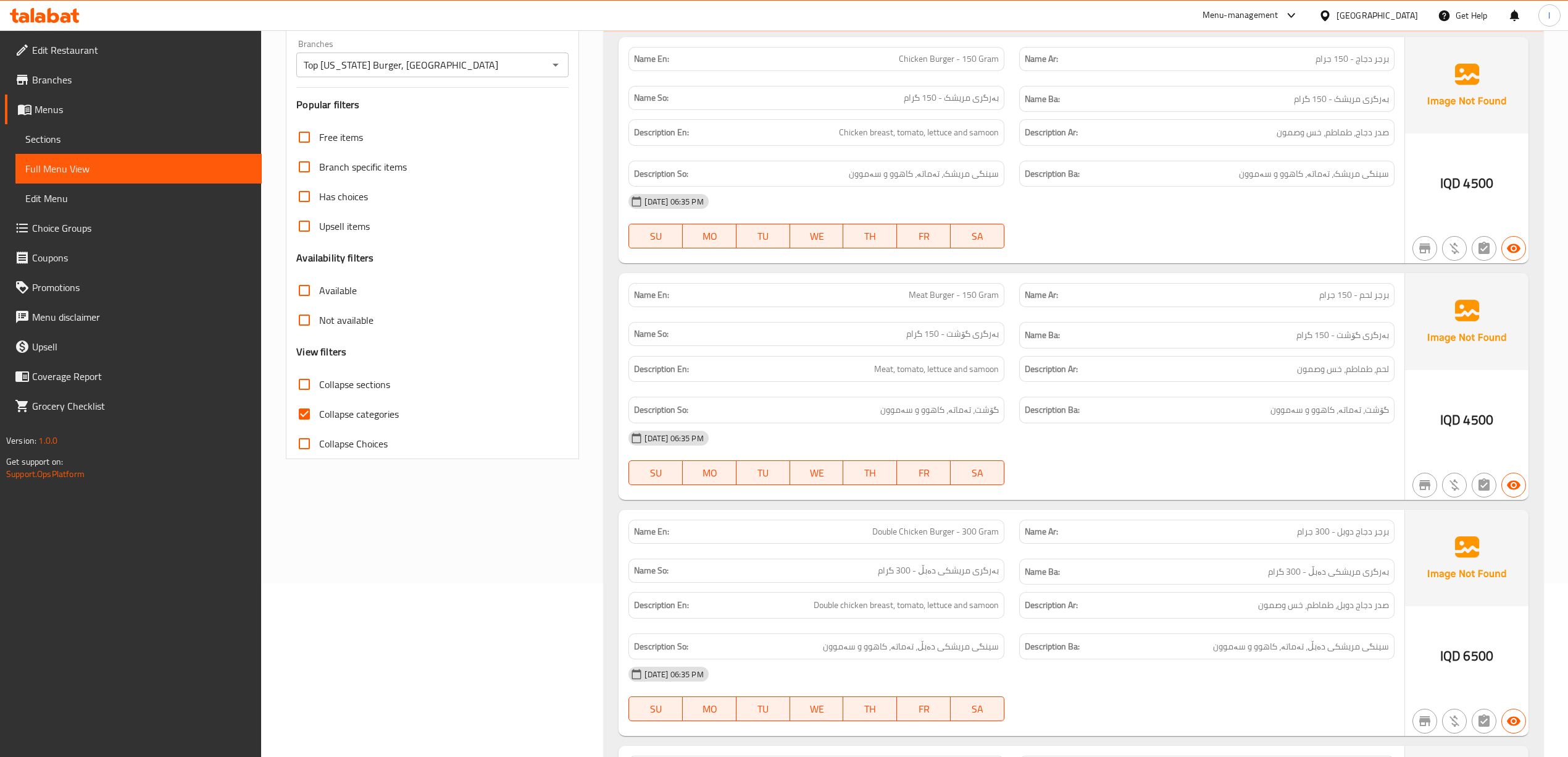
click at [341, 421] on span "Collapse categories" at bounding box center [359, 414] width 80 height 15
click at [319, 421] on input "Collapse categories" at bounding box center [304, 413] width 29 height 29
checkbox input "false"
click at [344, 386] on span "Collapse sections" at bounding box center [354, 384] width 71 height 15
click at [319, 386] on input "Collapse sections" at bounding box center [304, 383] width 29 height 29
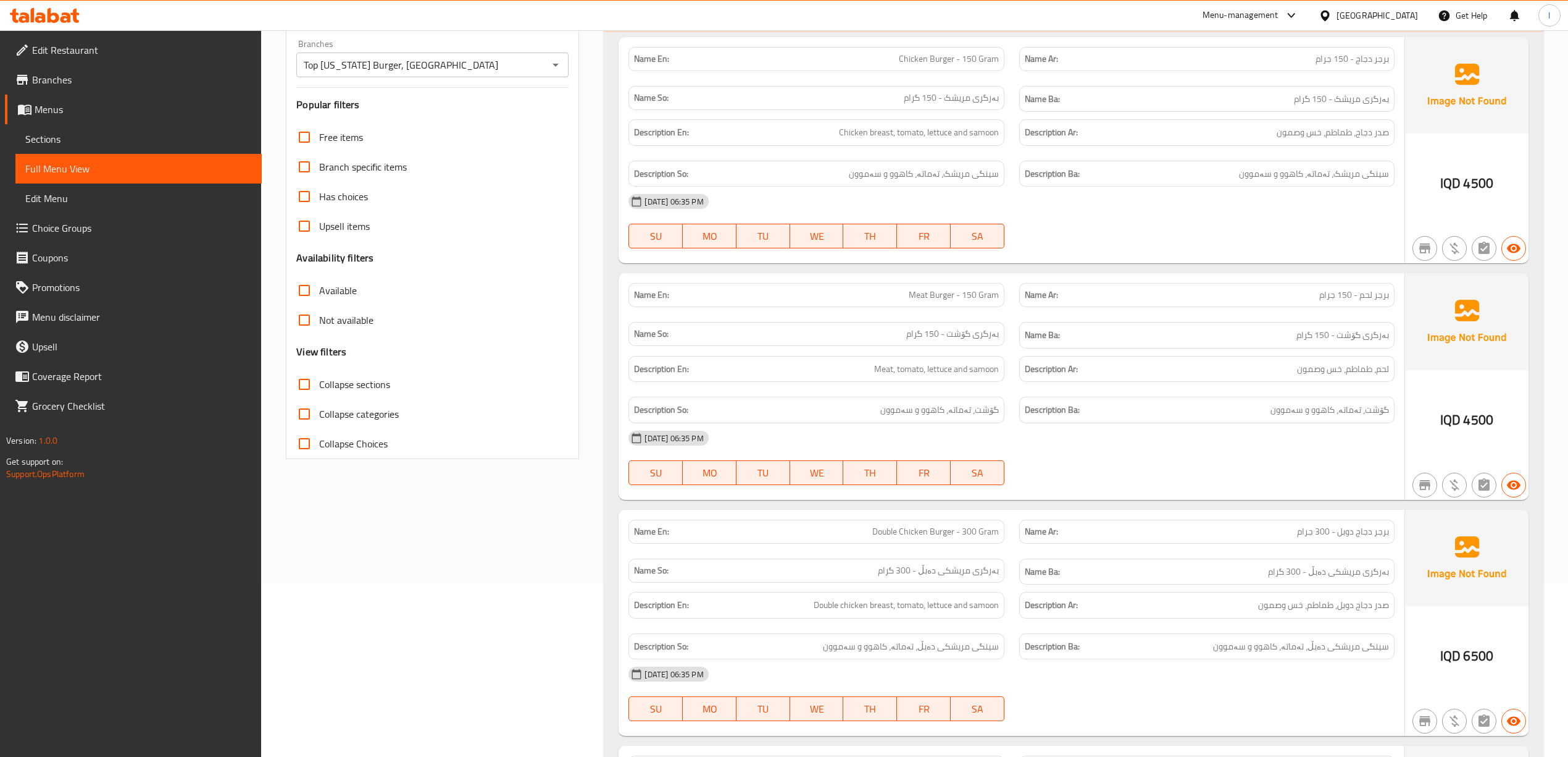
checkbox input "true"
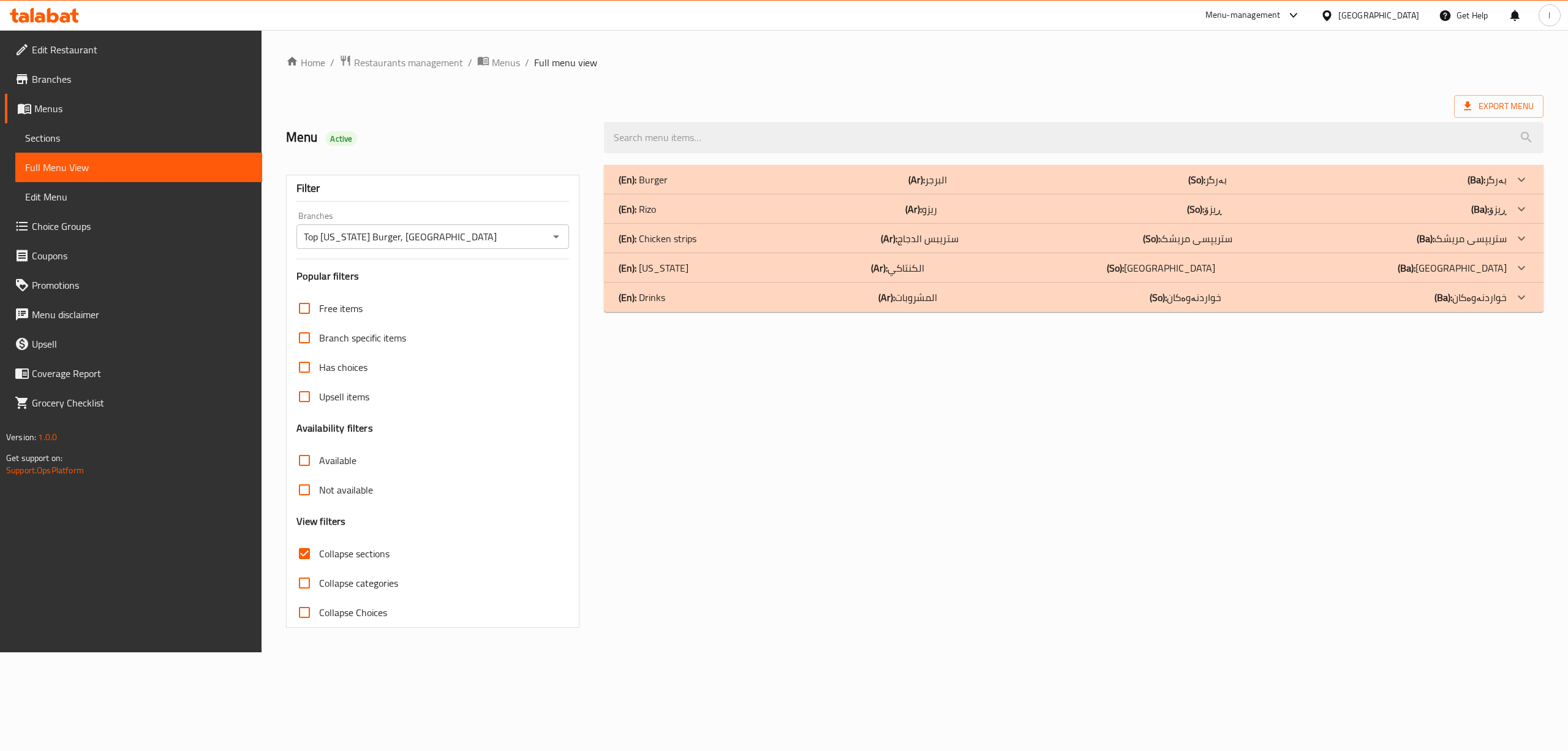
click at [341, 383] on label "Upsell items" at bounding box center [329, 396] width 79 height 29
click at [319, 383] on input "Upsell items" at bounding box center [304, 396] width 29 height 29
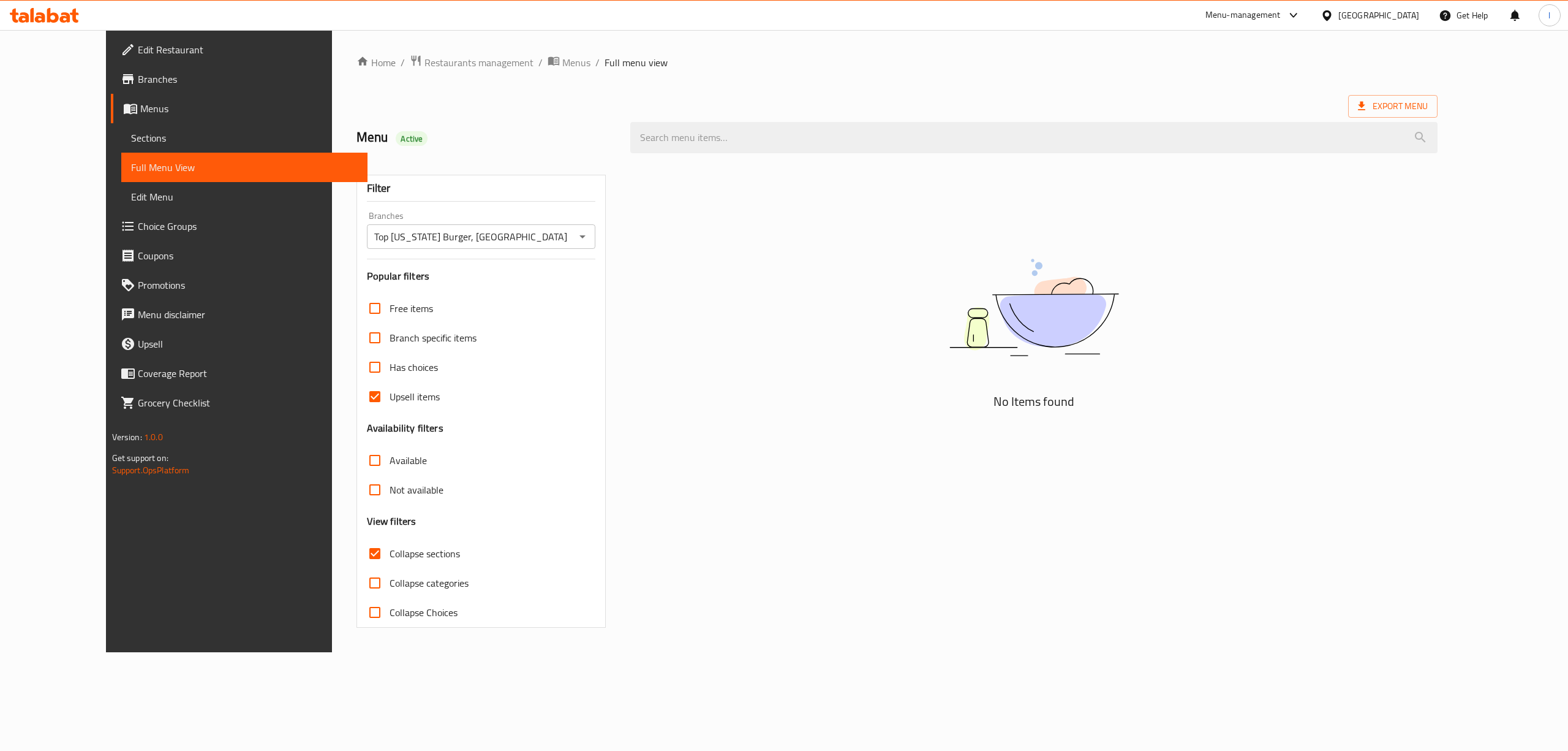
click at [389, 390] on span "Upsell items" at bounding box center [415, 397] width 50 height 15
click at [369, 389] on input "Upsell items" at bounding box center [374, 396] width 29 height 29
checkbox input "false"
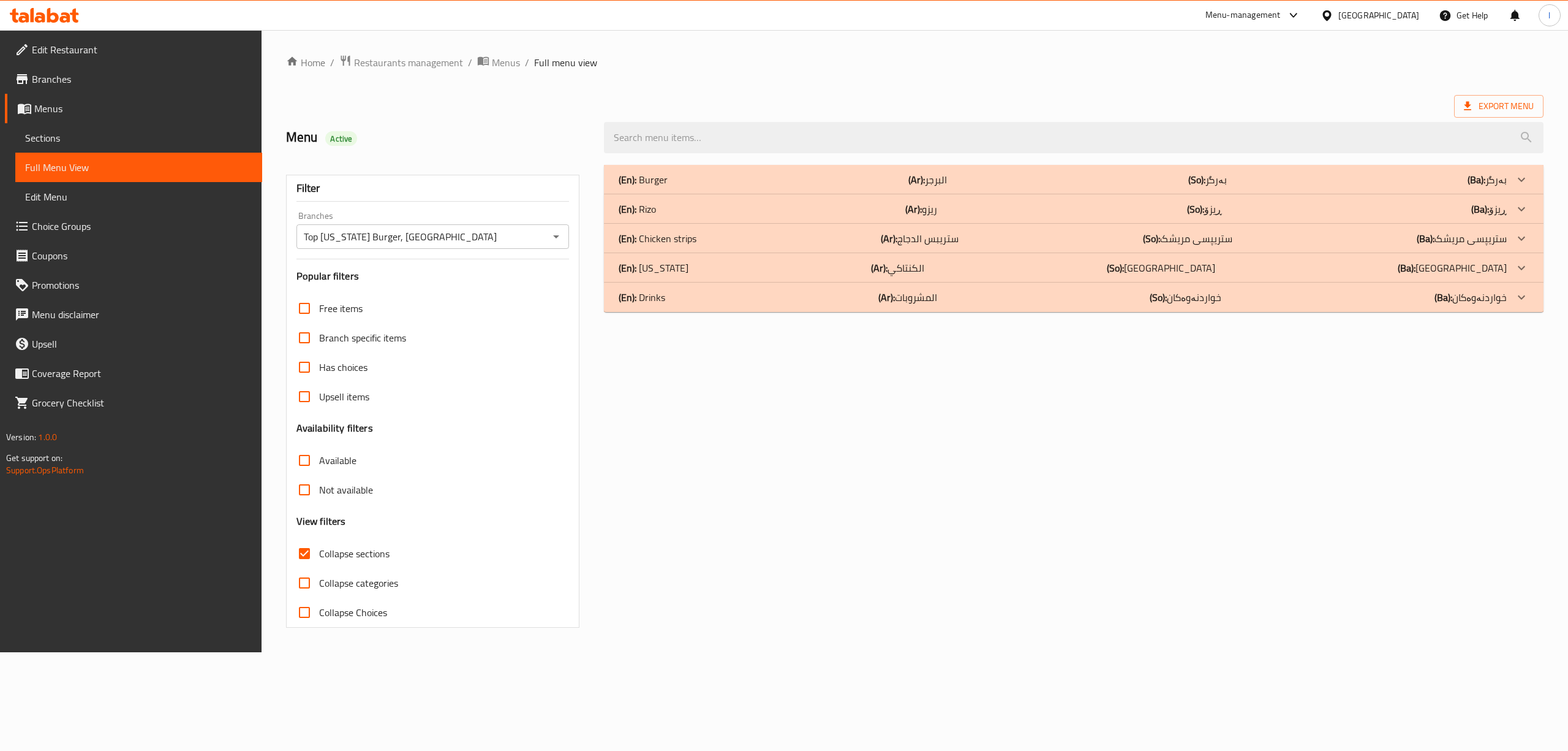
click at [374, 560] on span "Collapse sections" at bounding box center [354, 554] width 70 height 15
click at [319, 560] on input "Collapse sections" at bounding box center [304, 553] width 29 height 29
checkbox input "false"
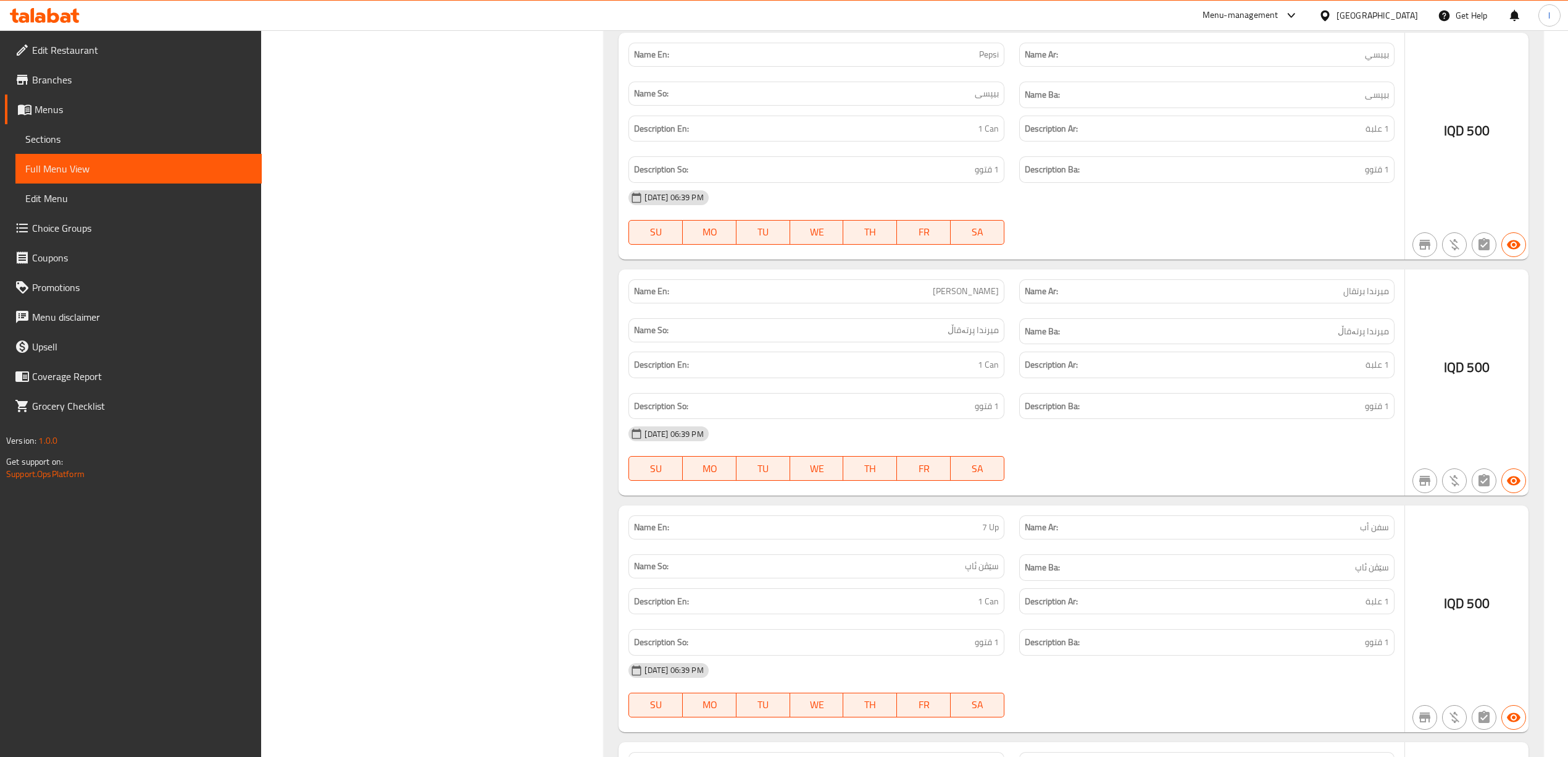
scroll to position [2802, 0]
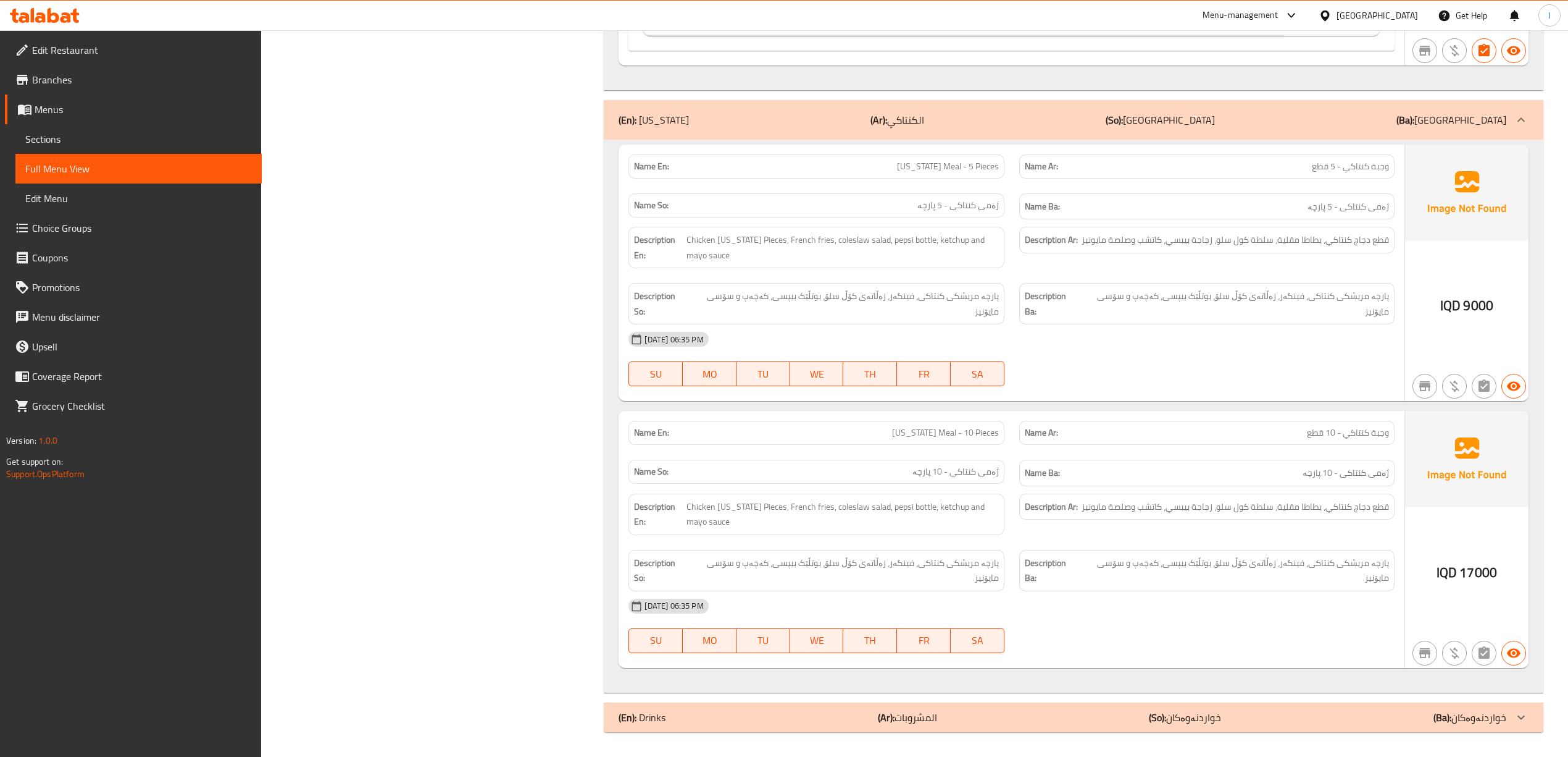
scroll to position [2133, 0]
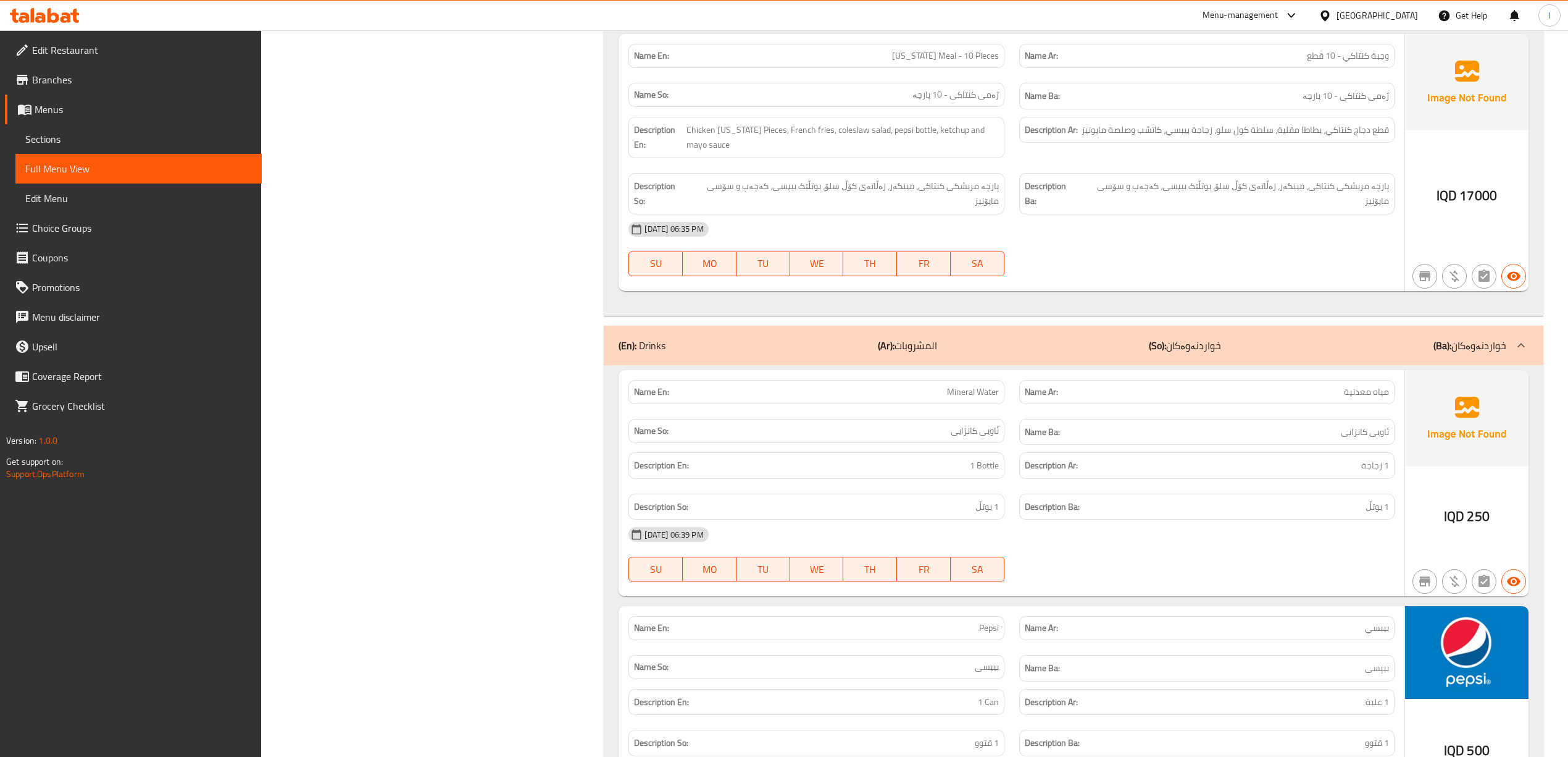
scroll to position [2528, 0]
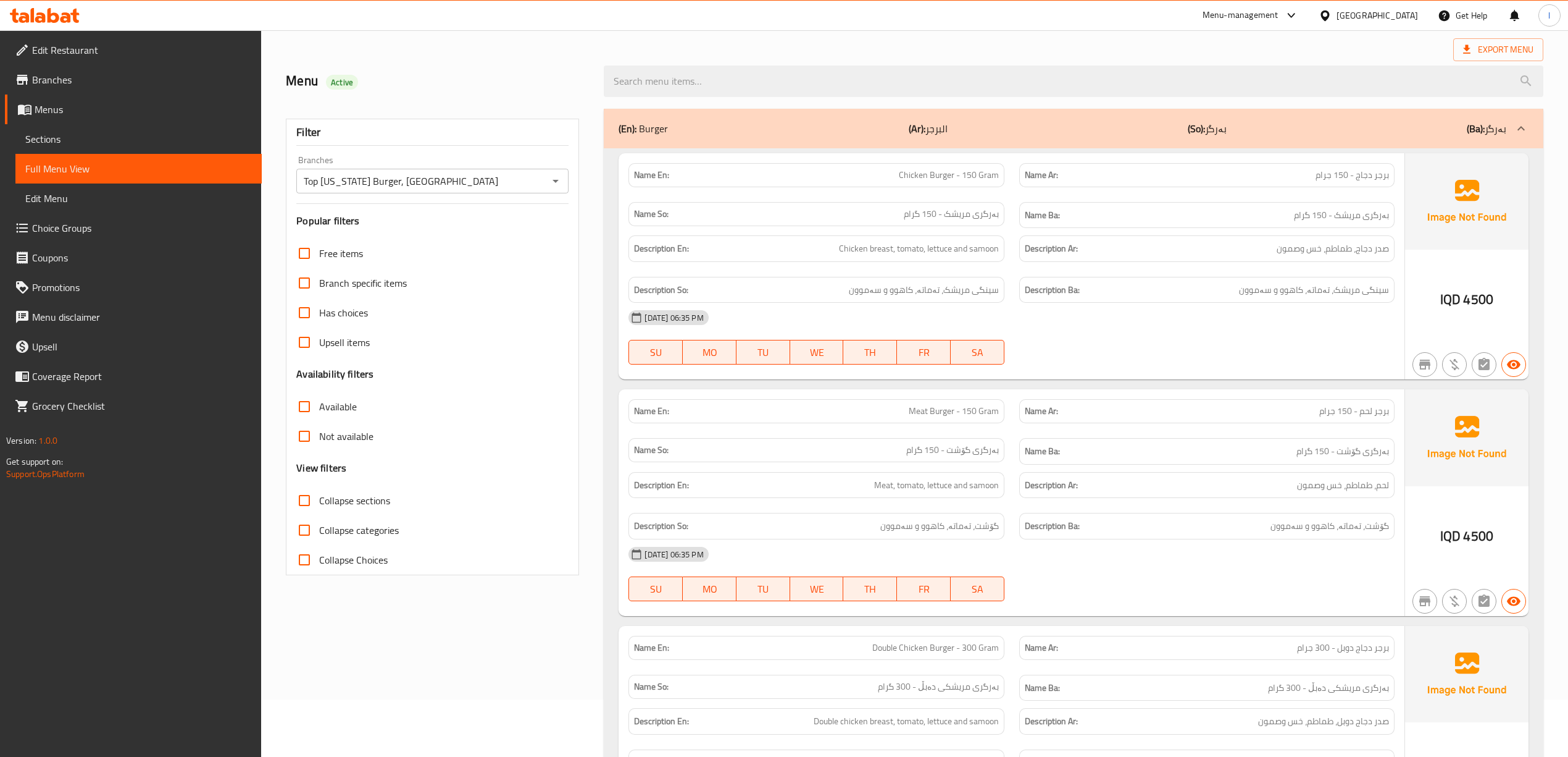
scroll to position [0, 0]
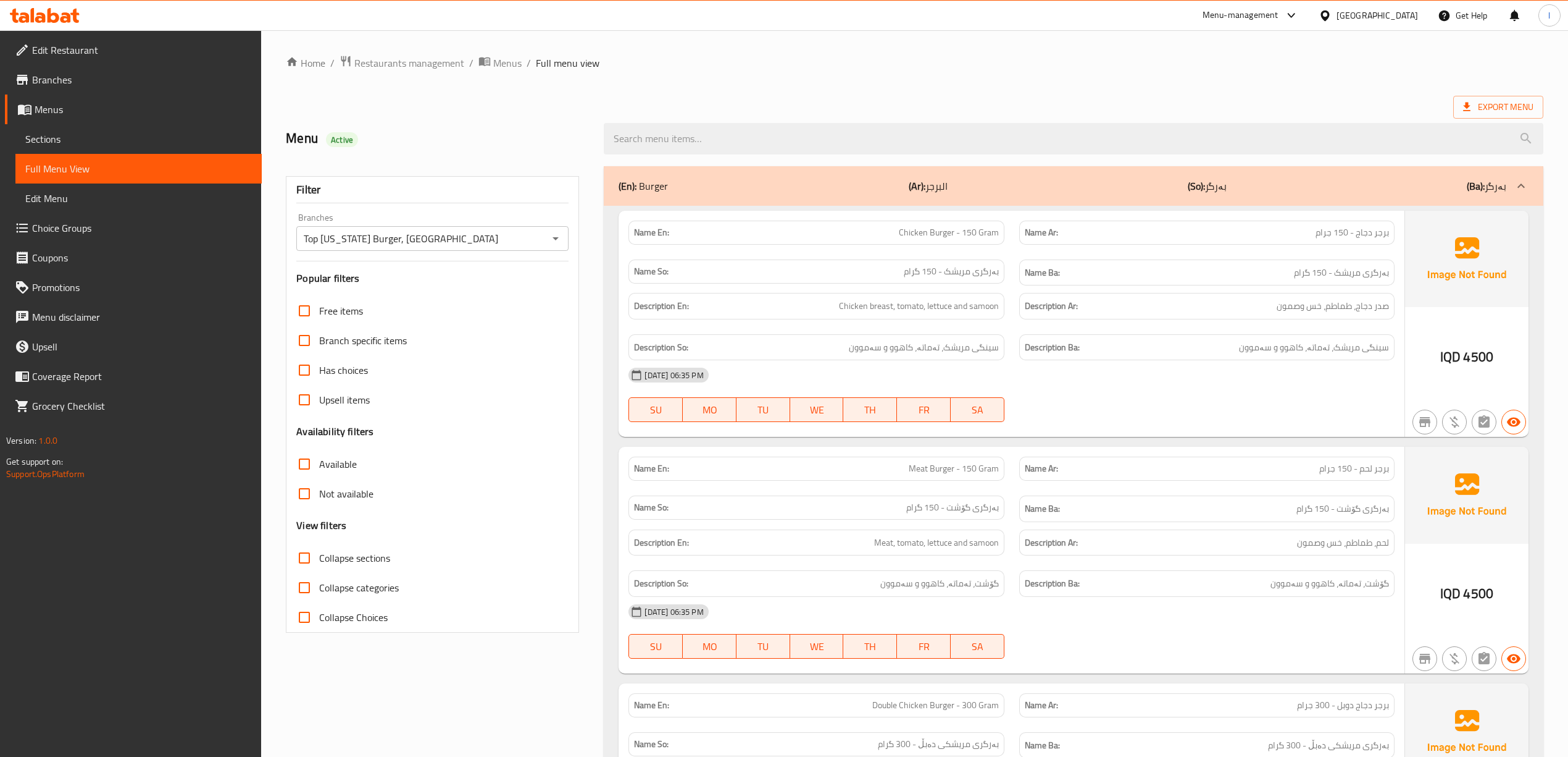
click at [76, 25] on div at bounding box center [44, 15] width 89 height 24
click at [63, 18] on icon at bounding box center [65, 17] width 10 height 10
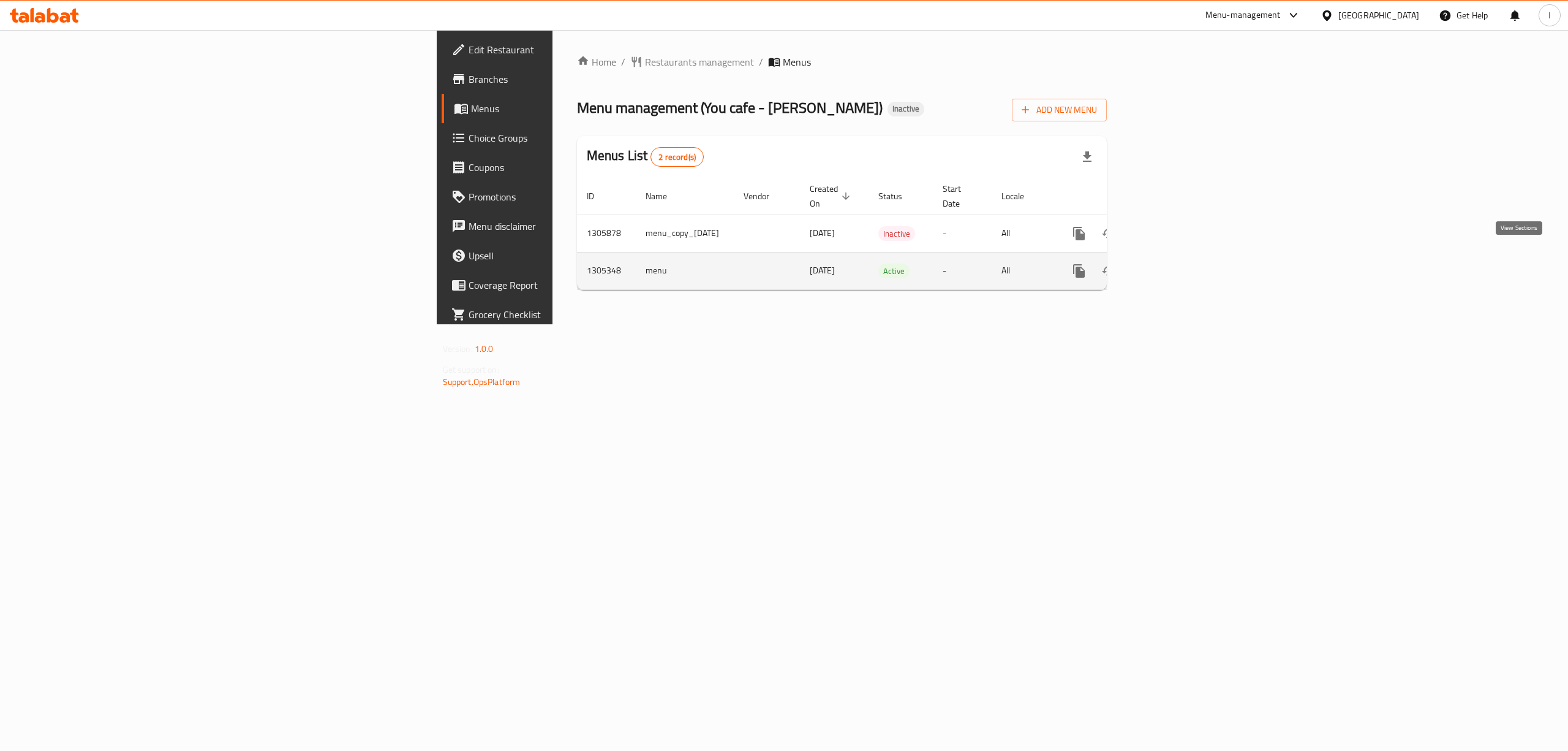
click at [1175, 263] on icon "enhanced table" at bounding box center [1168, 271] width 15 height 15
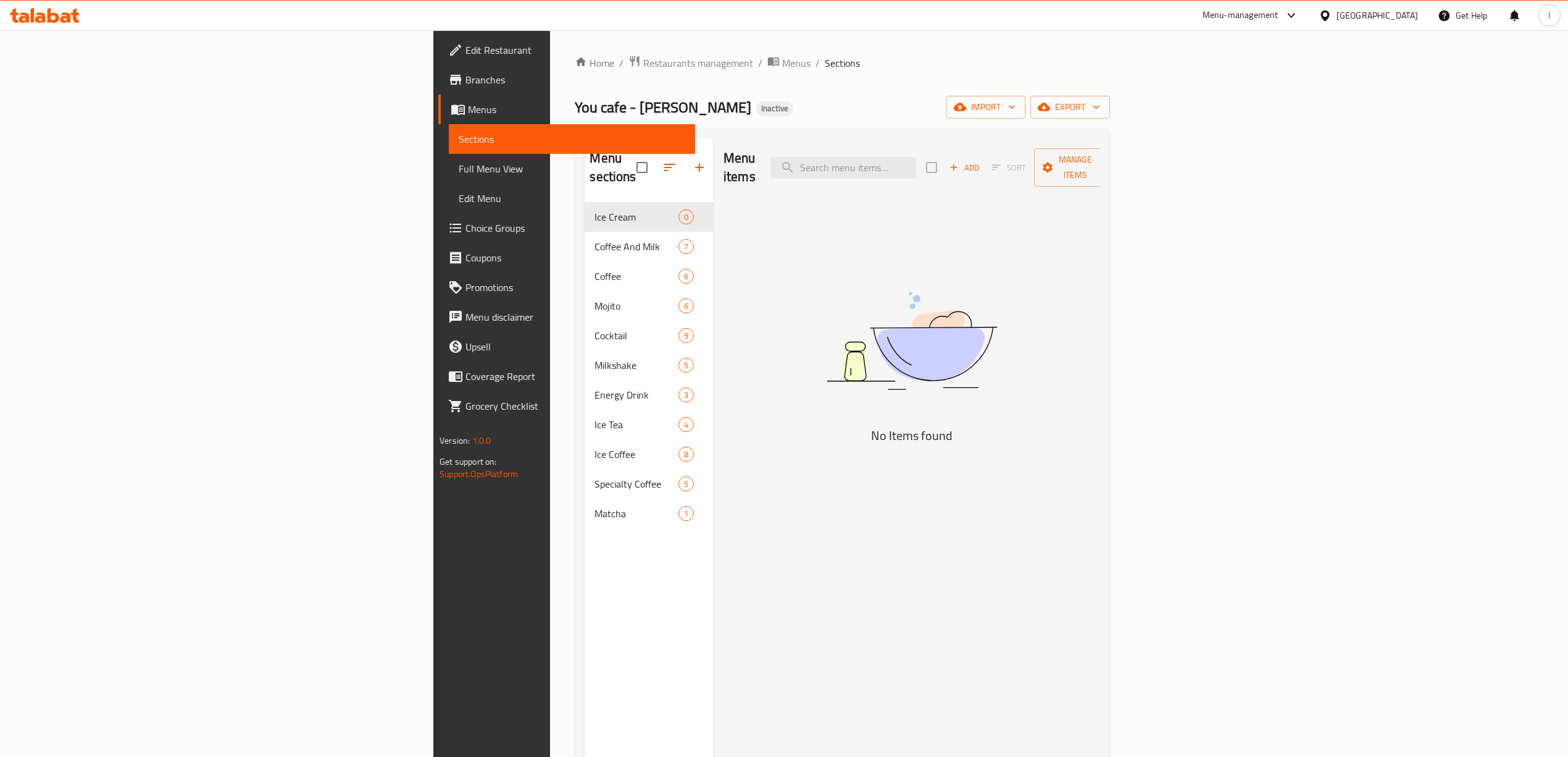
click at [466, 46] on span "Edit Restaurant" at bounding box center [576, 50] width 220 height 15
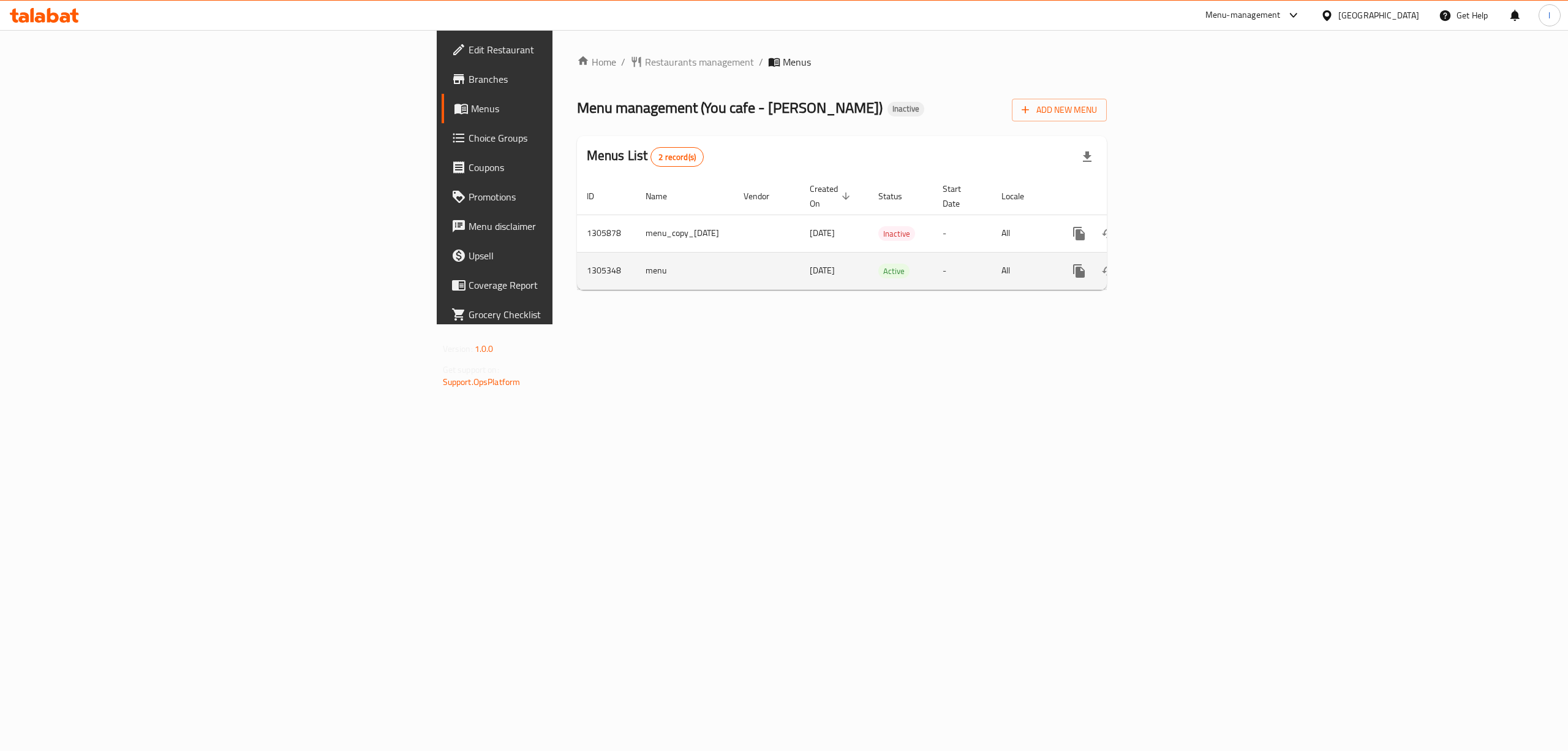
click at [1173, 265] on icon "enhanced table" at bounding box center [1168, 271] width 11 height 11
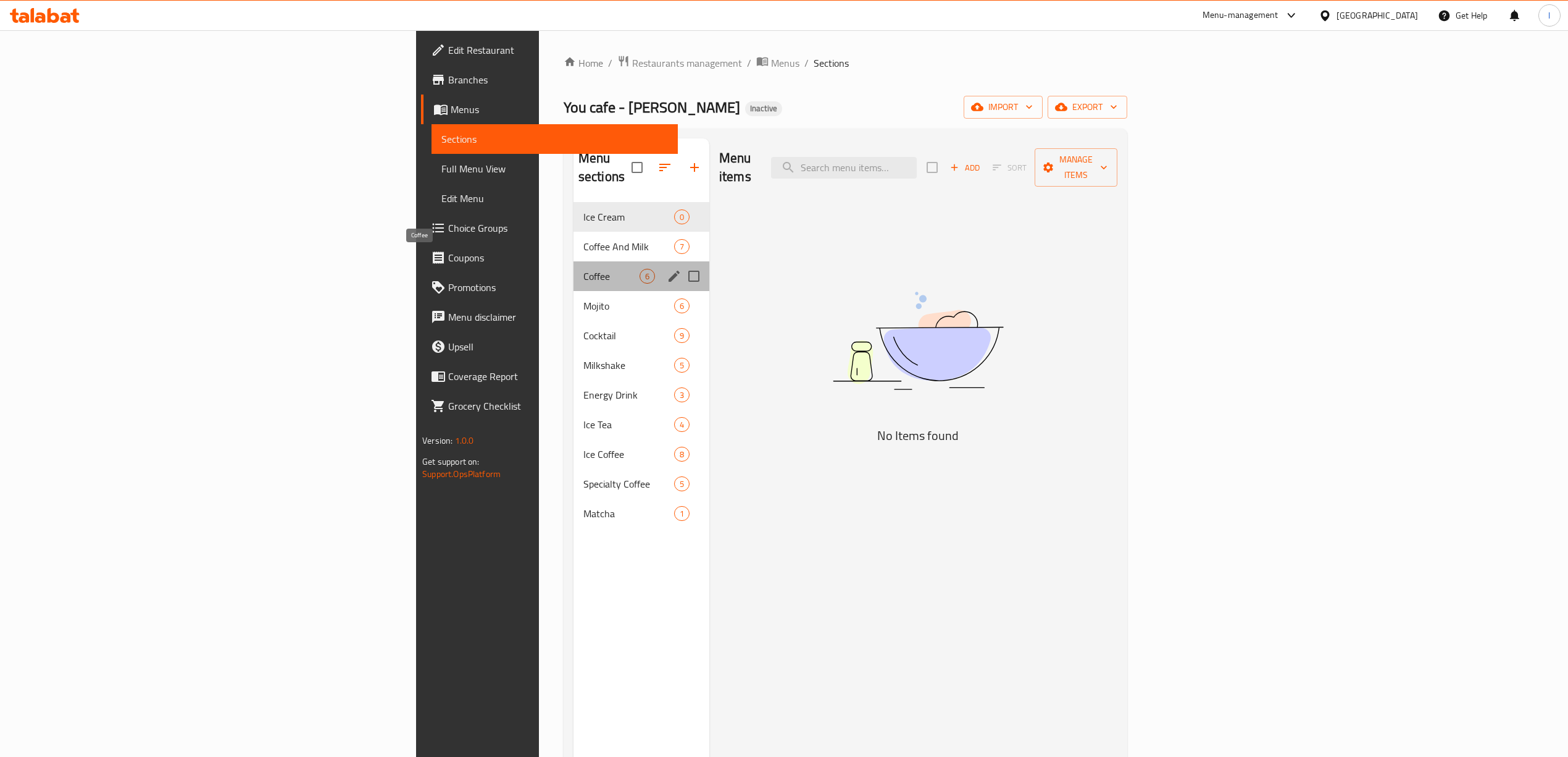
click at [584, 268] on span "Coffee" at bounding box center [612, 276] width 56 height 15
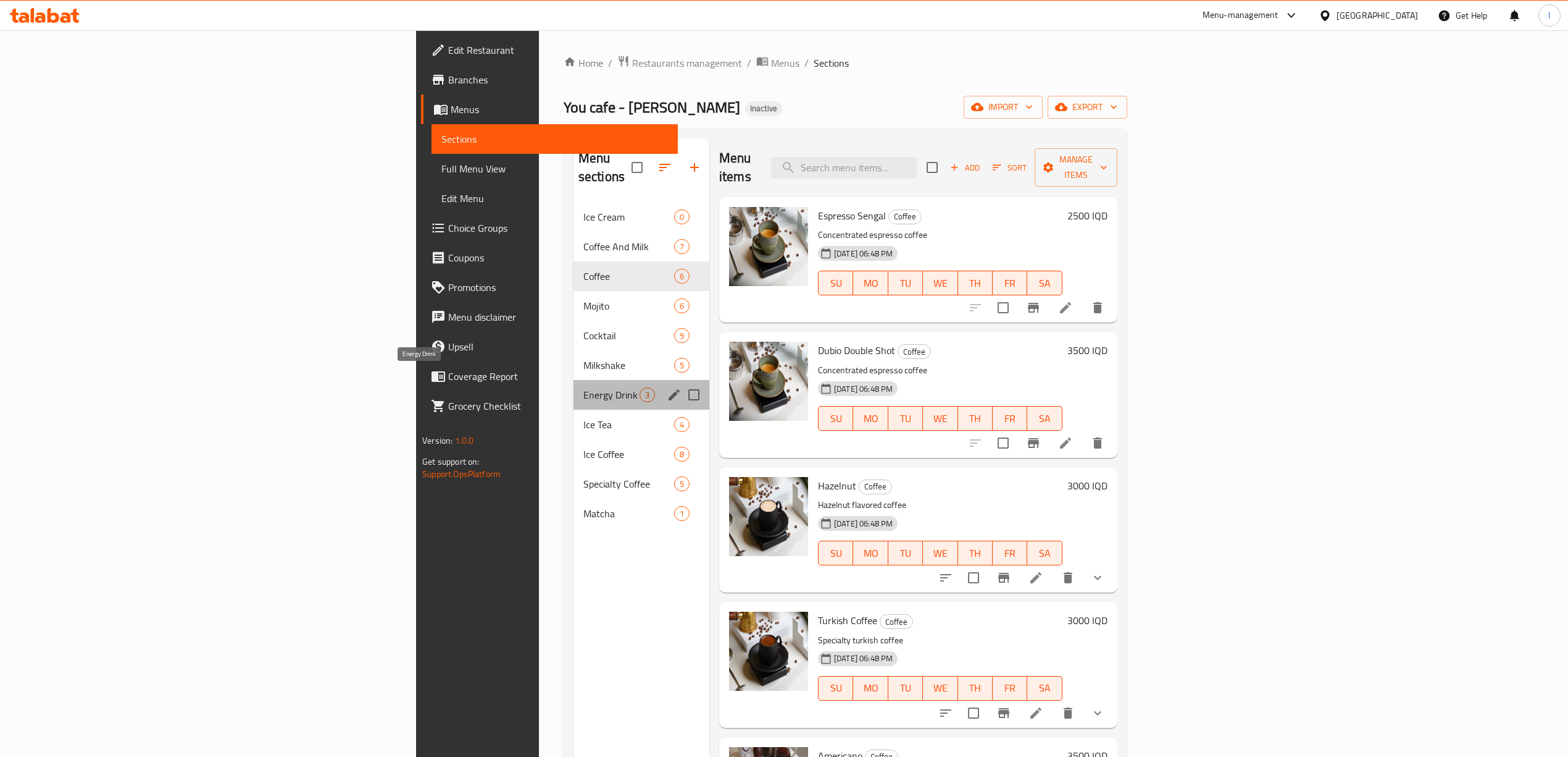
click at [584, 387] on span "Energy Drink" at bounding box center [612, 395] width 56 height 15
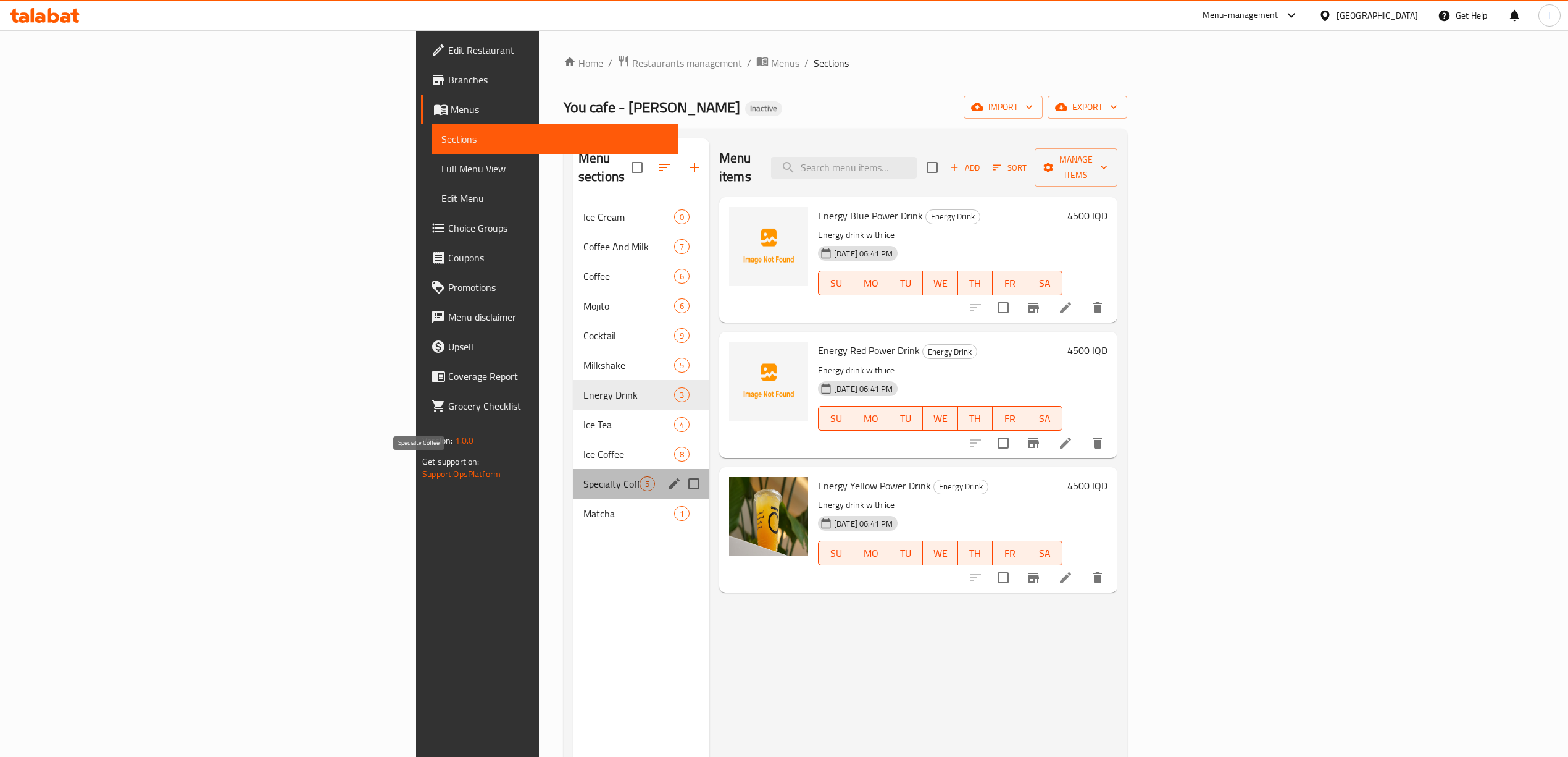
click at [584, 476] on span "Specialty Coffee" at bounding box center [612, 484] width 56 height 15
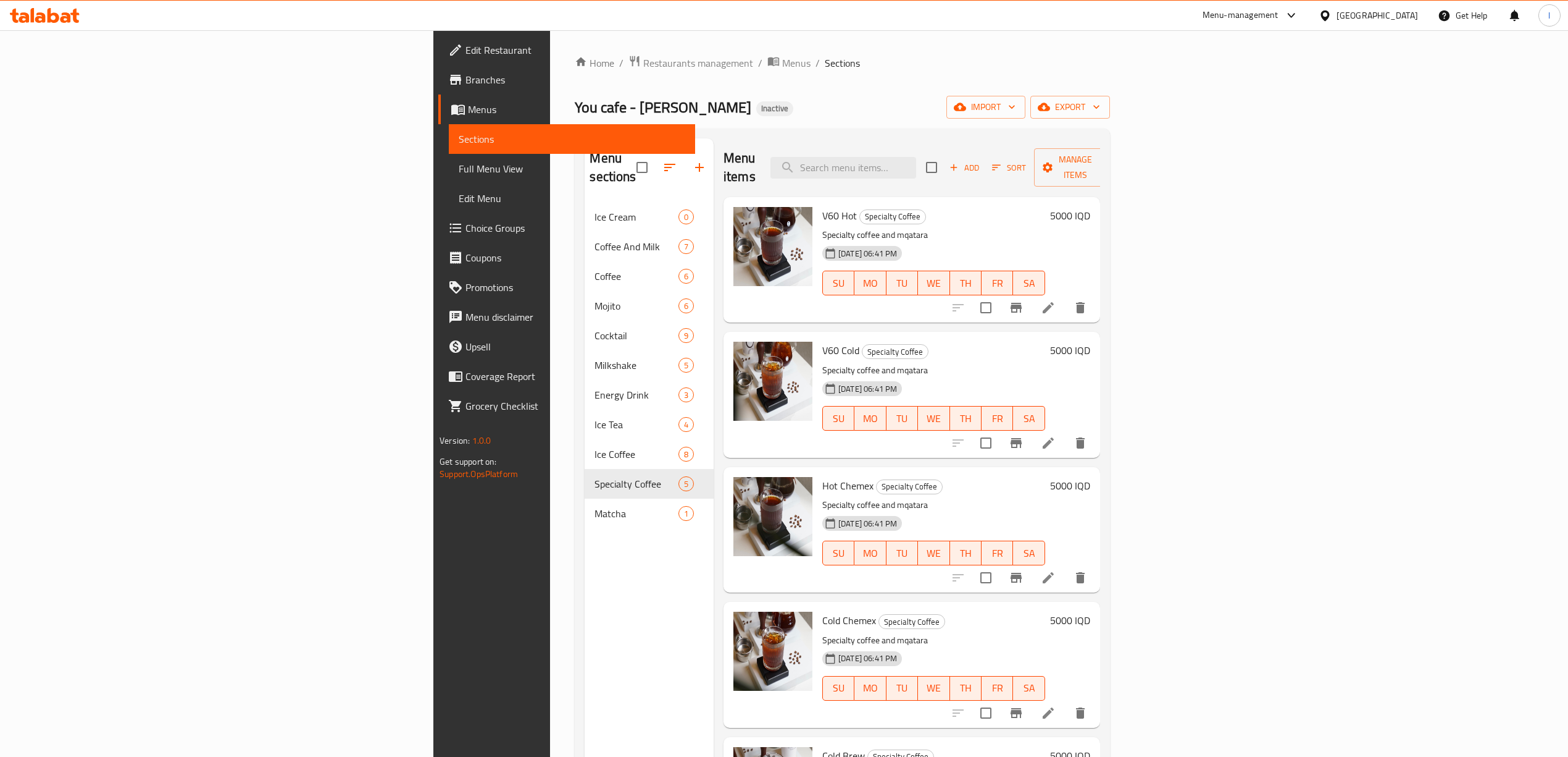
click at [24, 24] on div at bounding box center [44, 15] width 89 height 24
click at [24, 23] on div at bounding box center [44, 15] width 89 height 24
click at [24, 16] on icon at bounding box center [44, 16] width 70 height 15
